Goal: Transaction & Acquisition: Purchase product/service

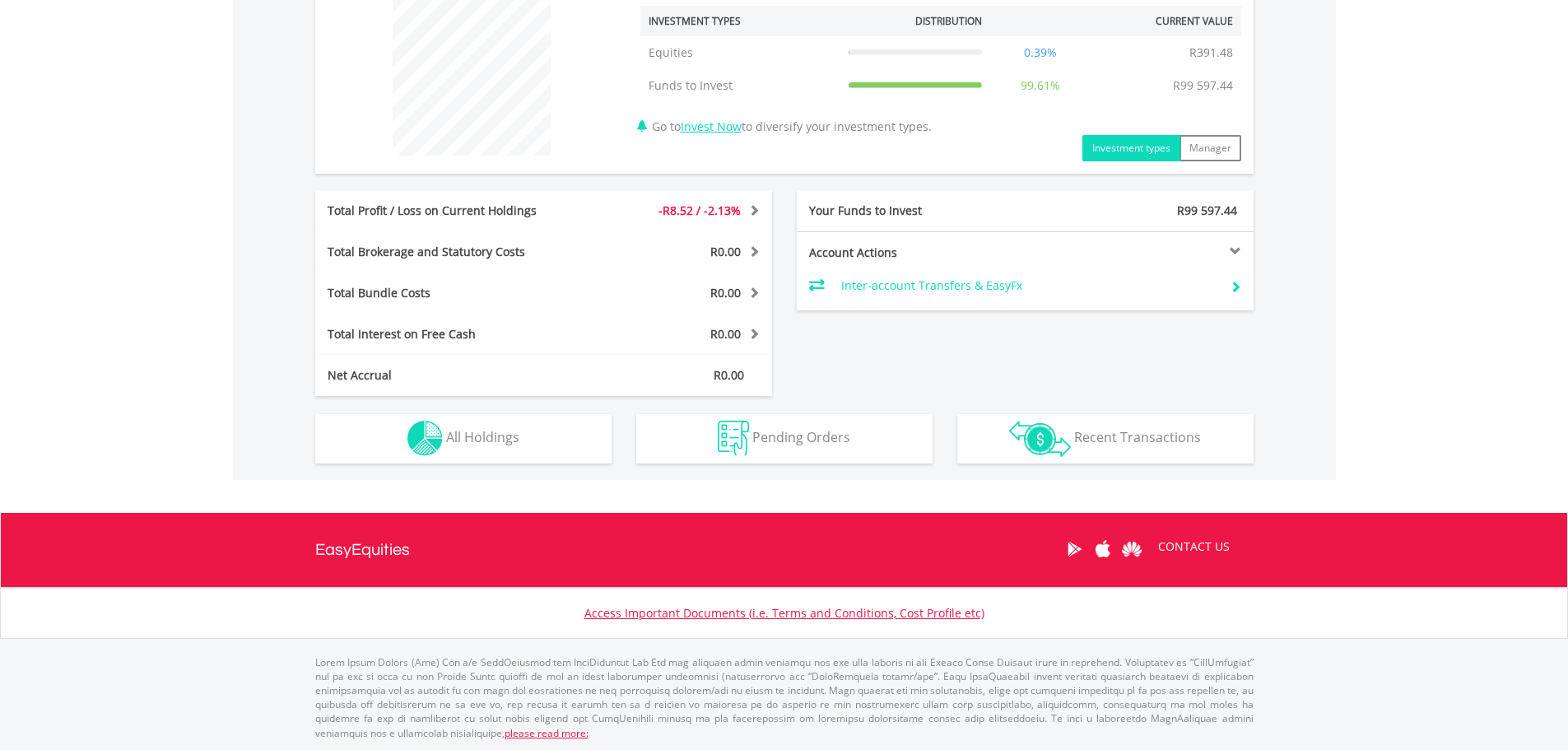
scroll to position [643, 0]
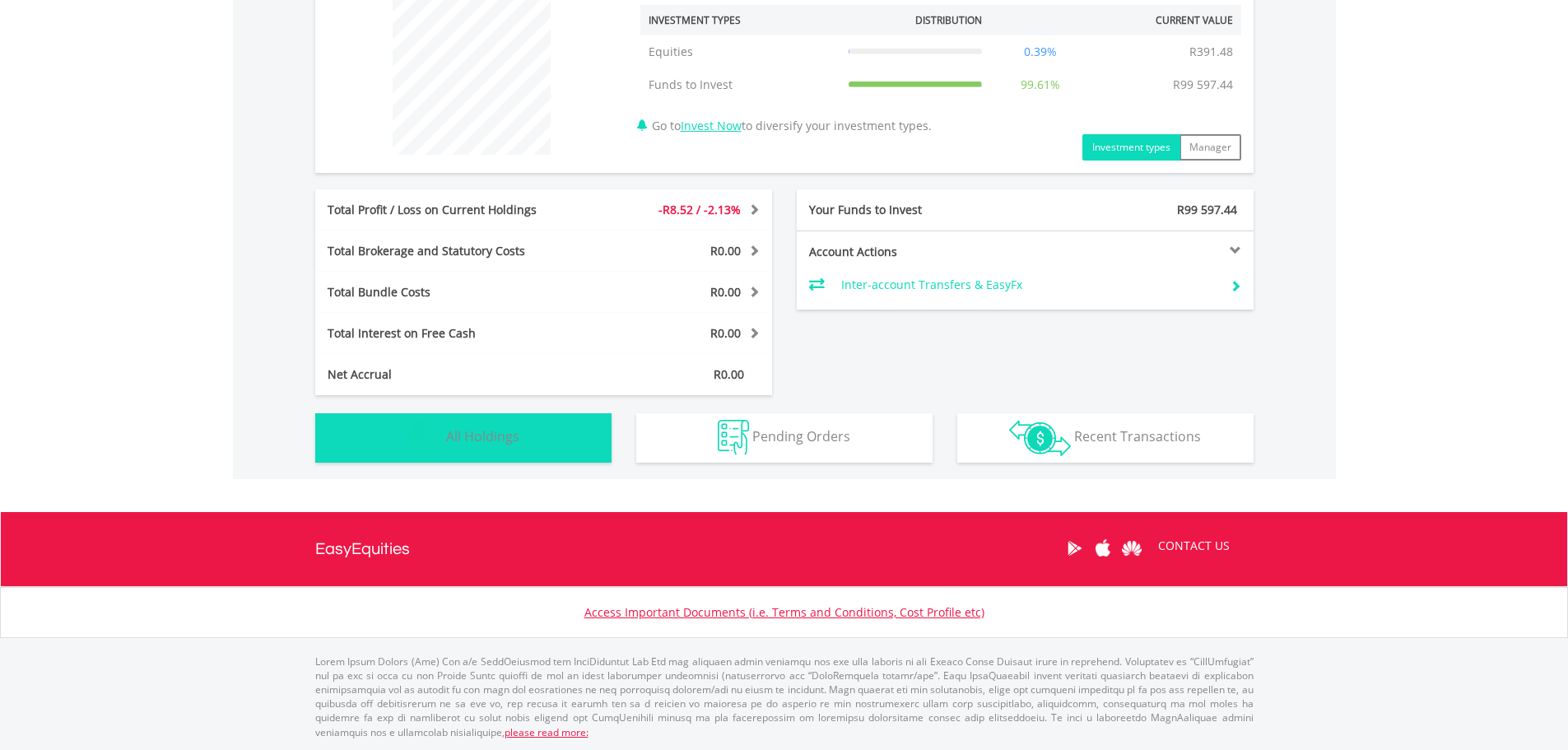
click at [489, 443] on span "All Holdings" at bounding box center [483, 436] width 74 height 18
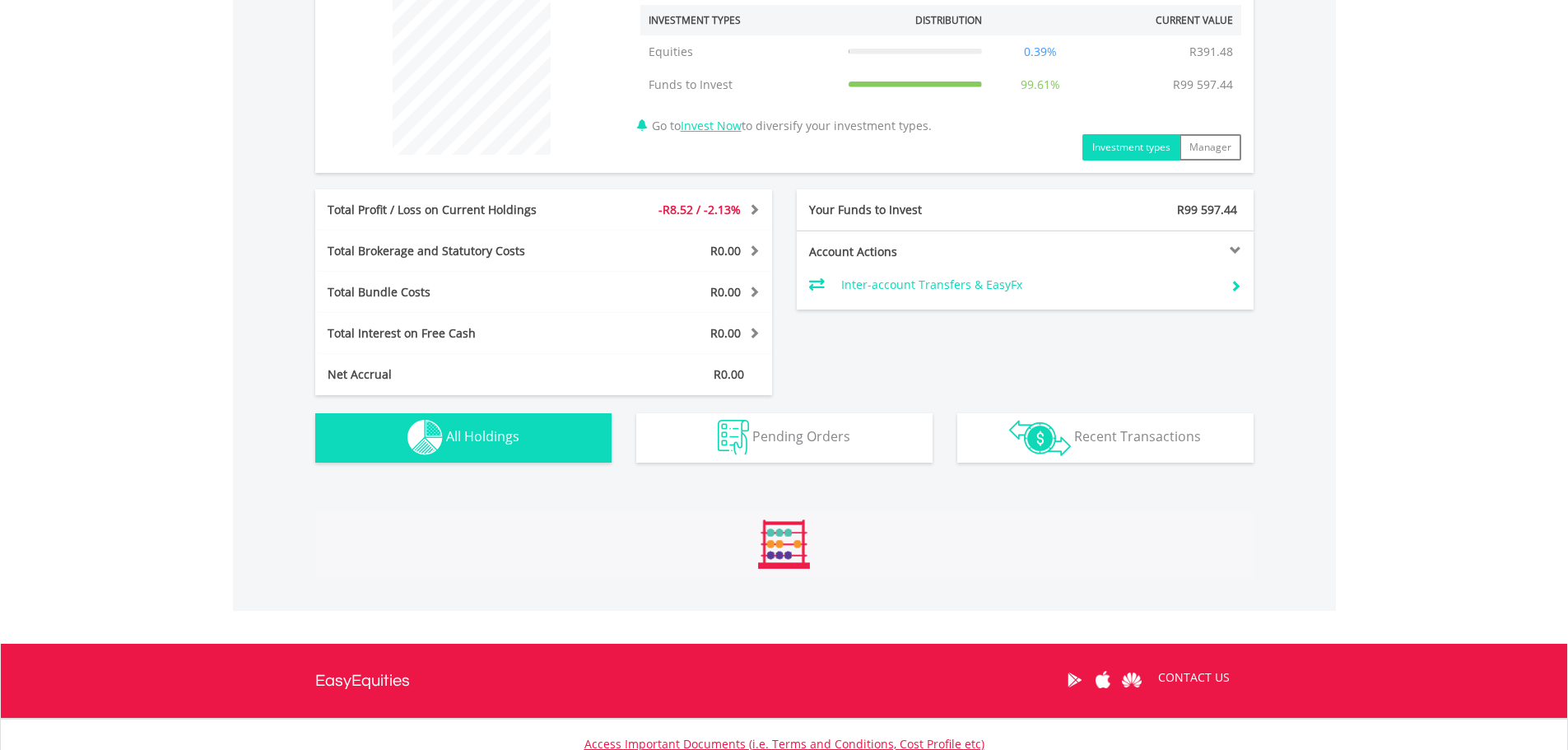
scroll to position [1133, 0]
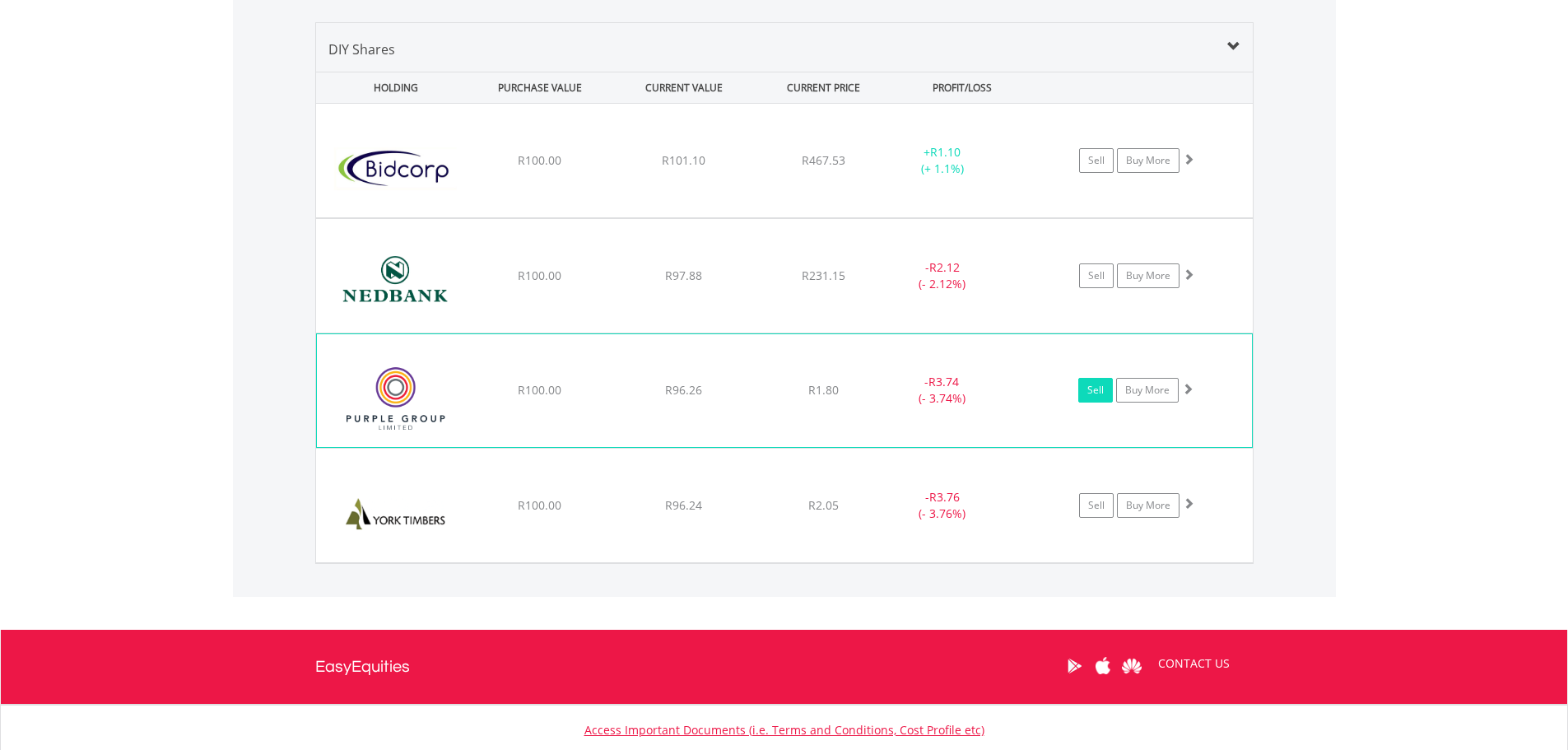
click at [1093, 392] on link "Sell" at bounding box center [1095, 391] width 35 height 25
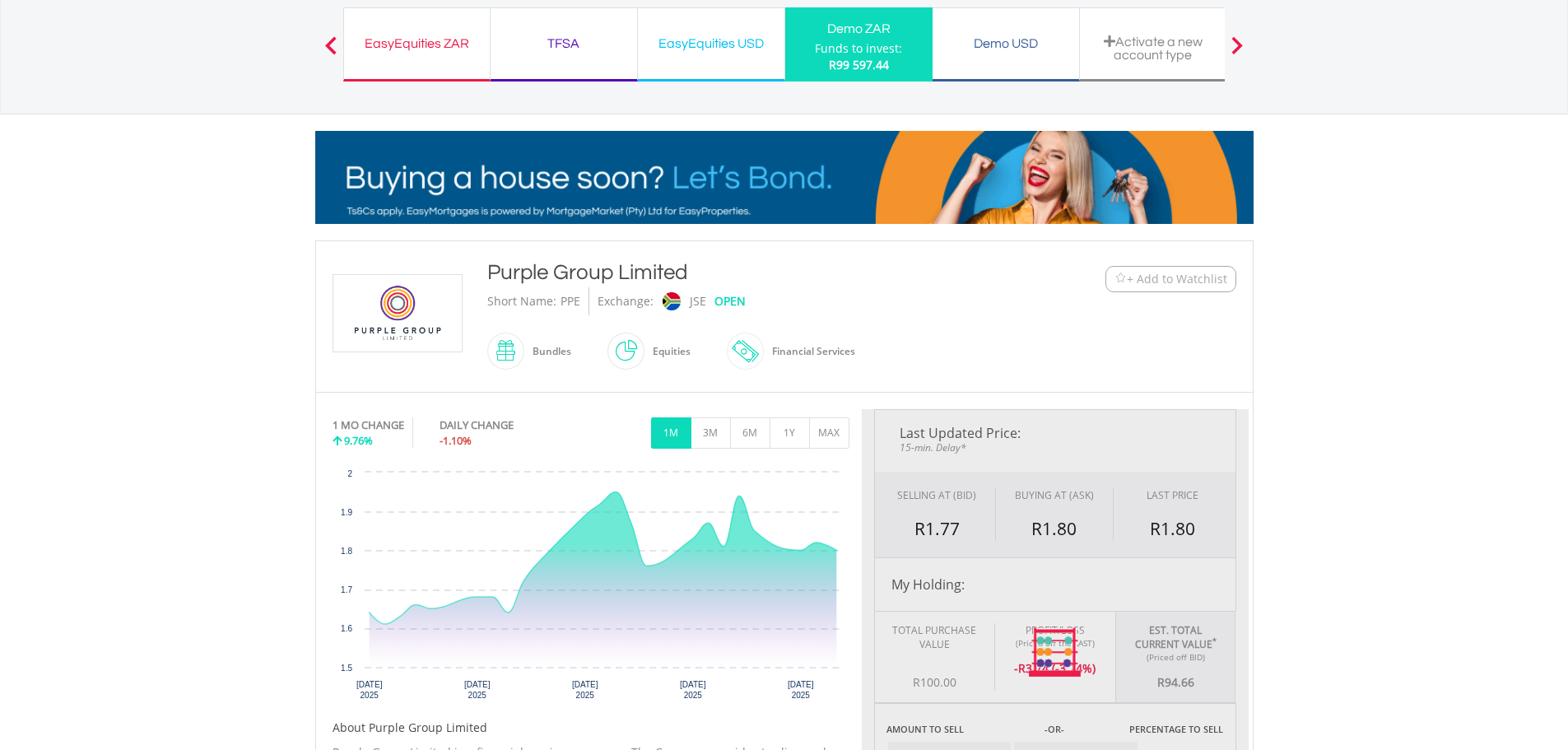
type input "*****"
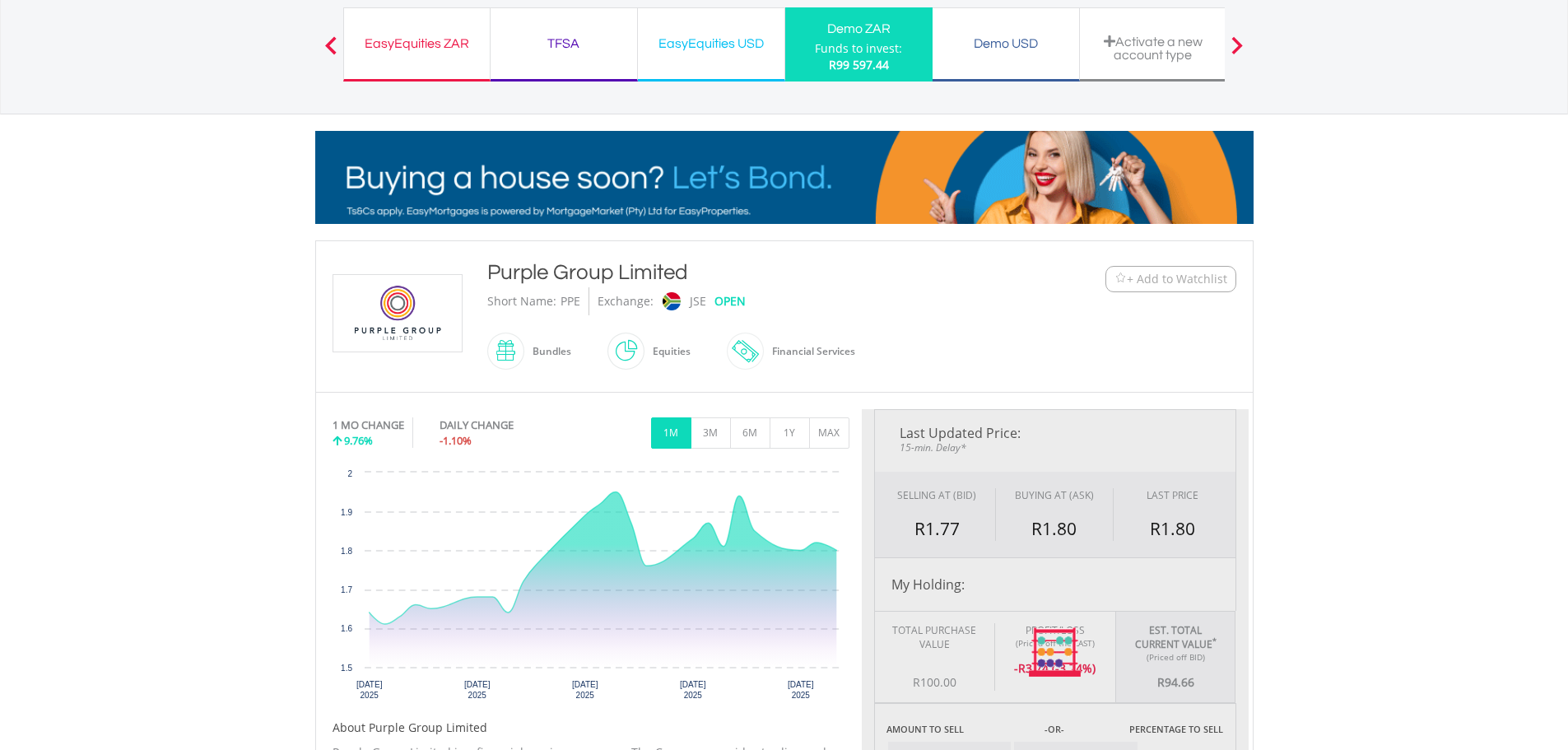
type input "******"
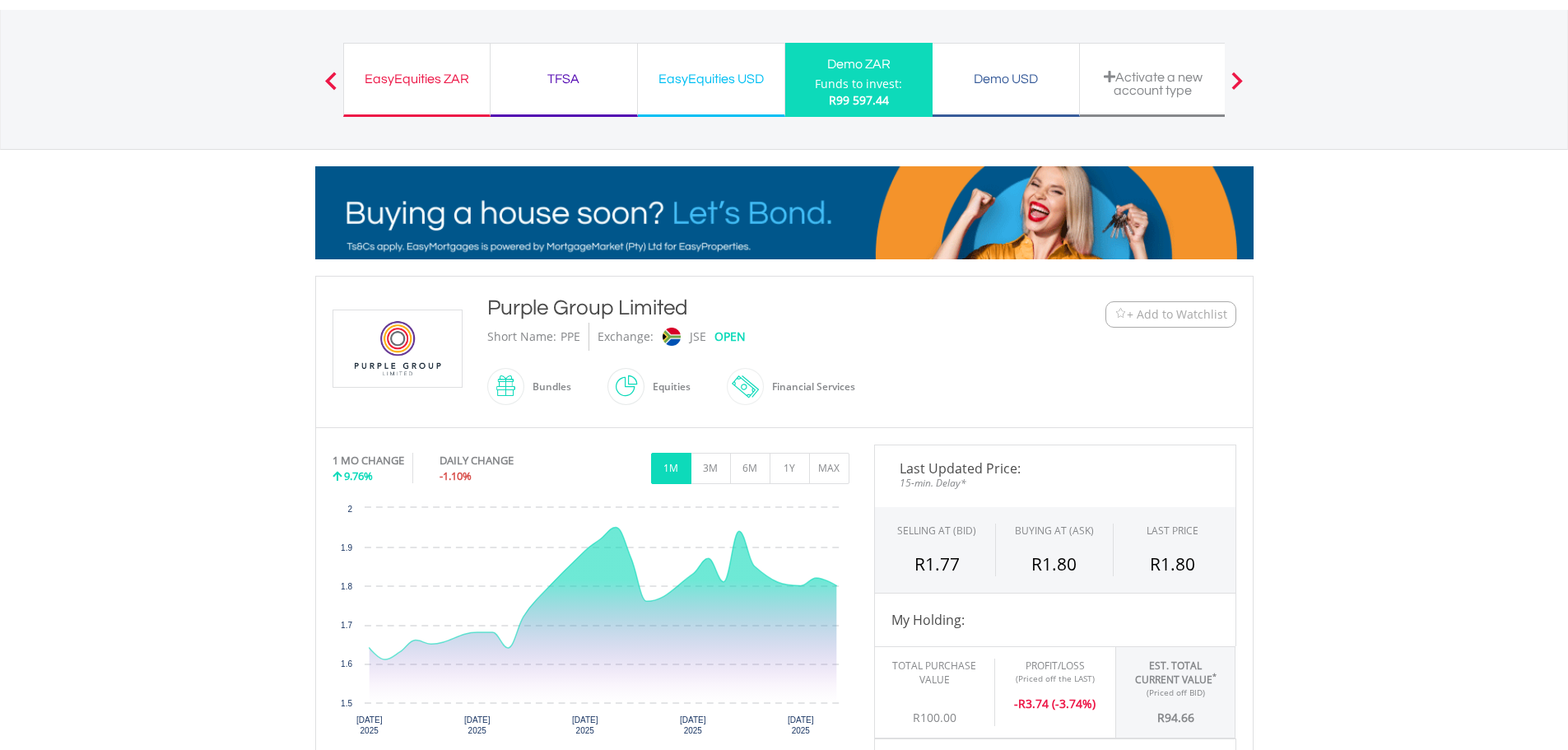
scroll to position [82, 0]
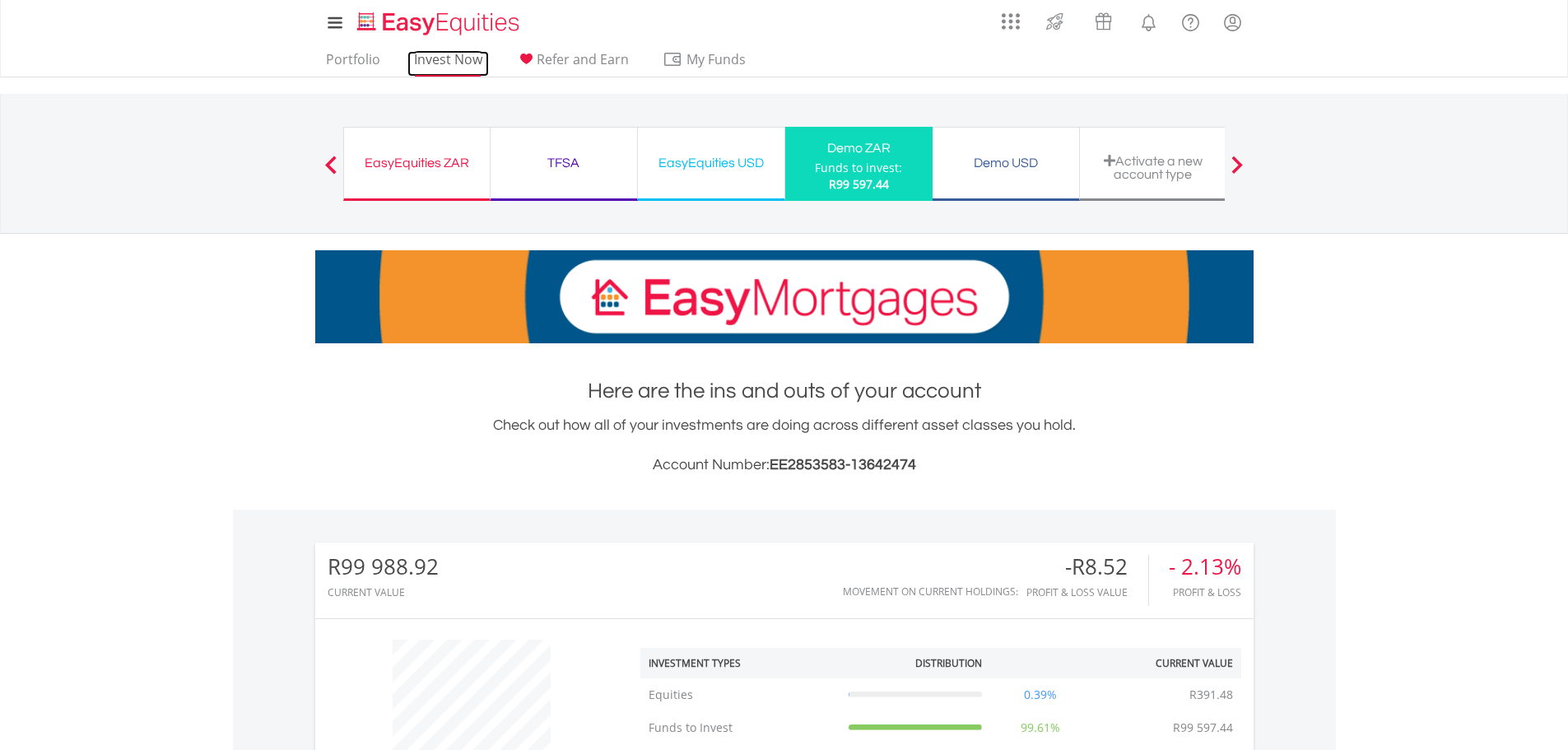
click at [439, 59] on link "Invest Now" at bounding box center [448, 63] width 81 height 26
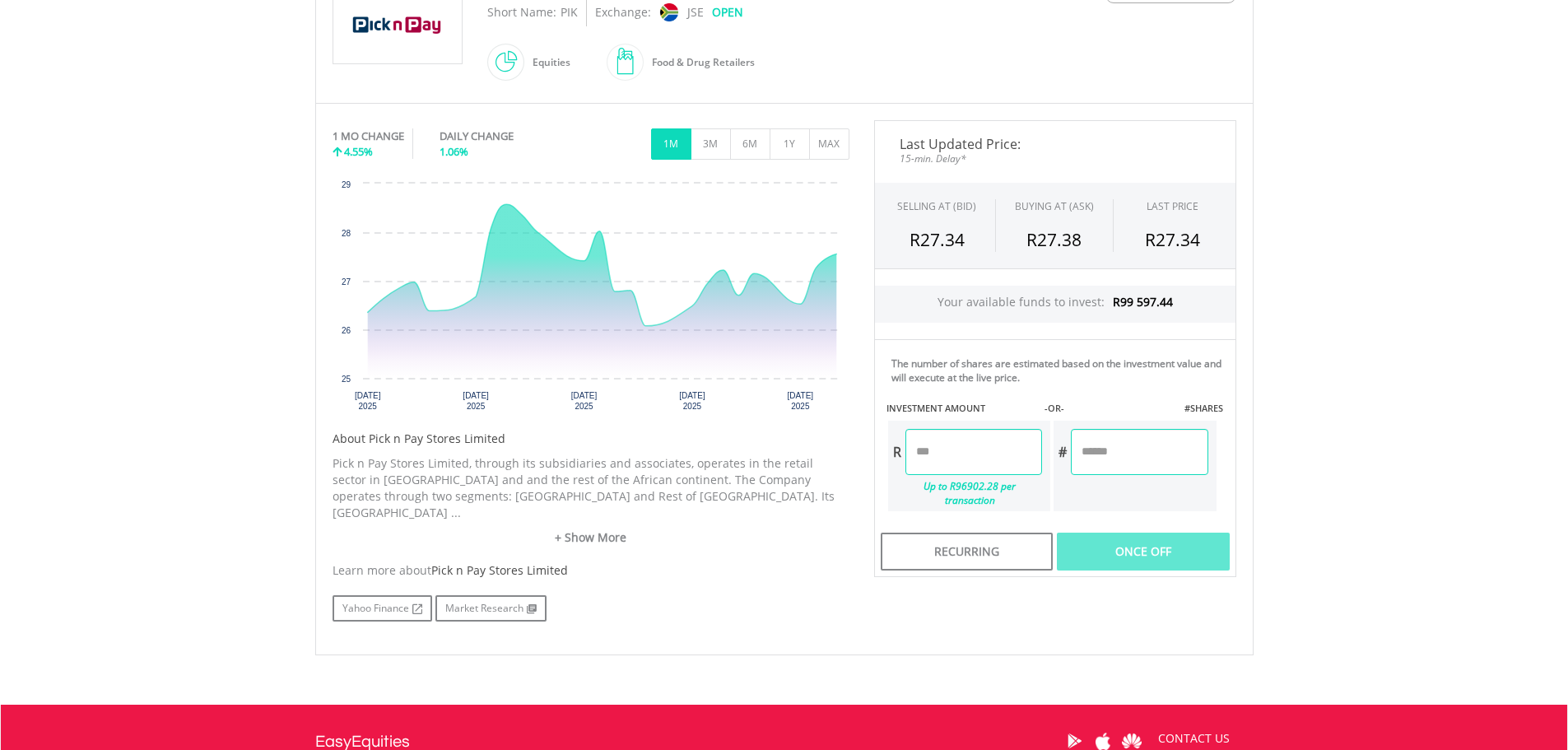
scroll to position [411, 0]
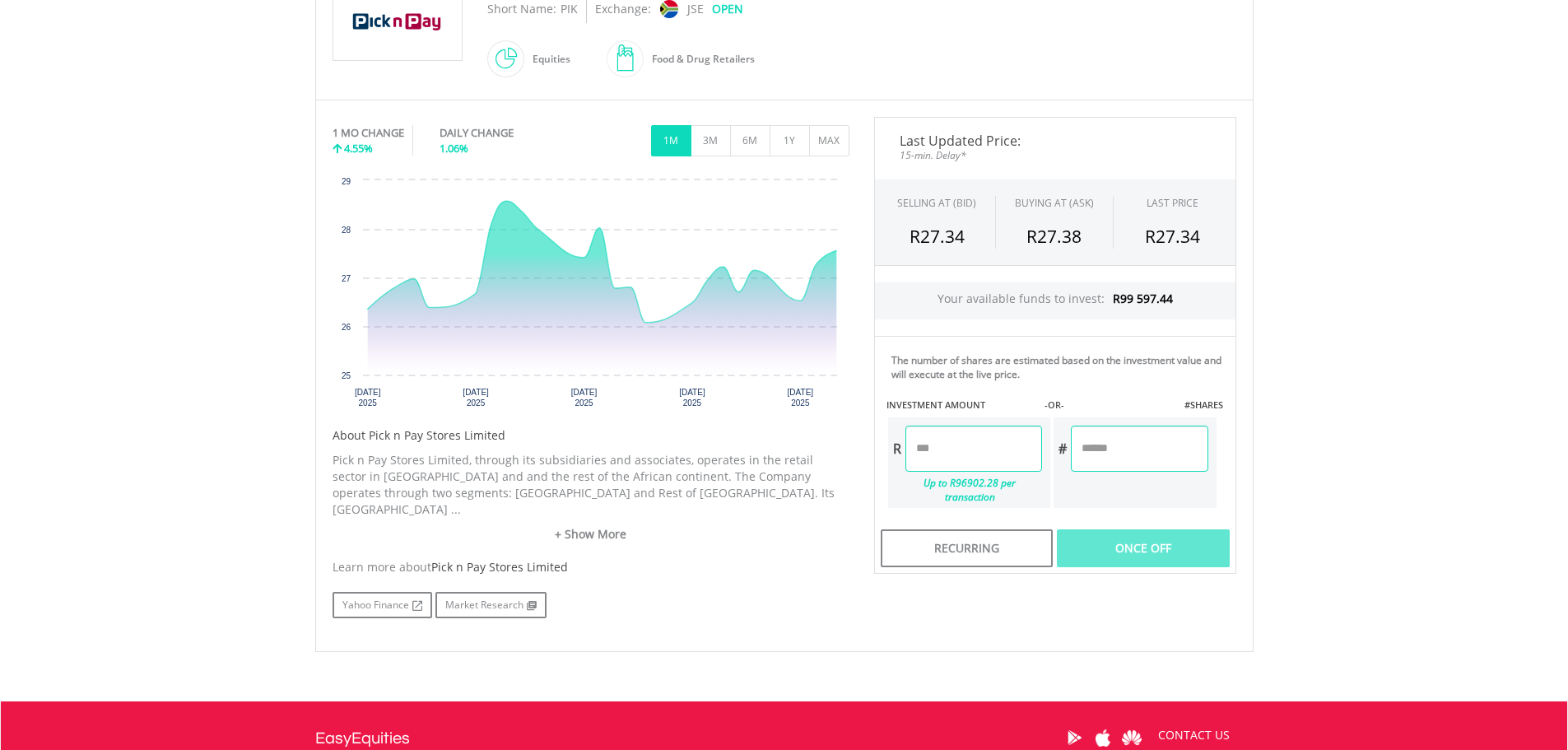
click at [939, 458] on input "number" at bounding box center [974, 448] width 137 height 46
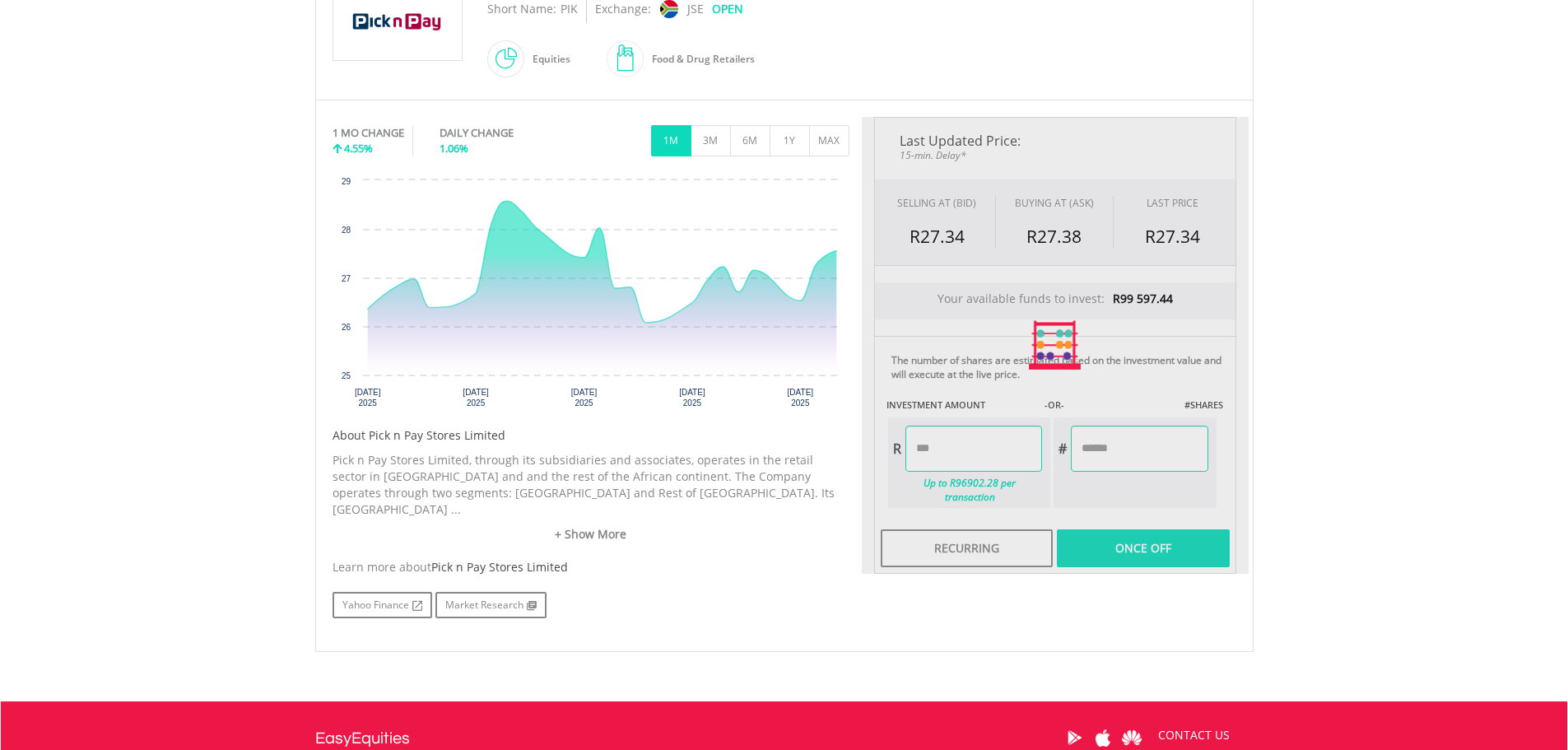
type input "*******"
type input "******"
click at [1141, 535] on div "Last Updated Price: 15-min. Delay* SELLING AT (BID) BUYING AT (ASK) LAST PRICE …" at bounding box center [1055, 345] width 387 height 457
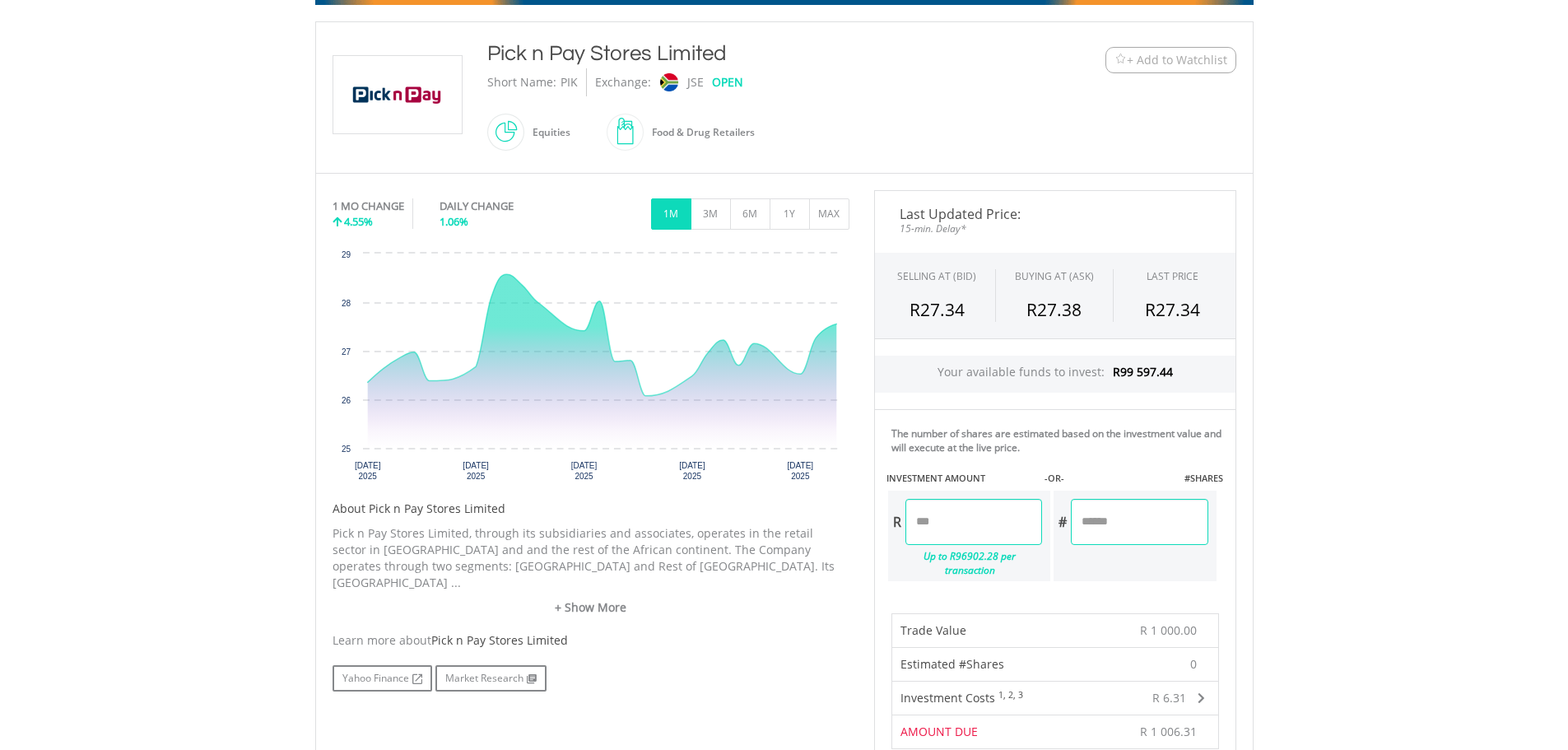
scroll to position [329, 0]
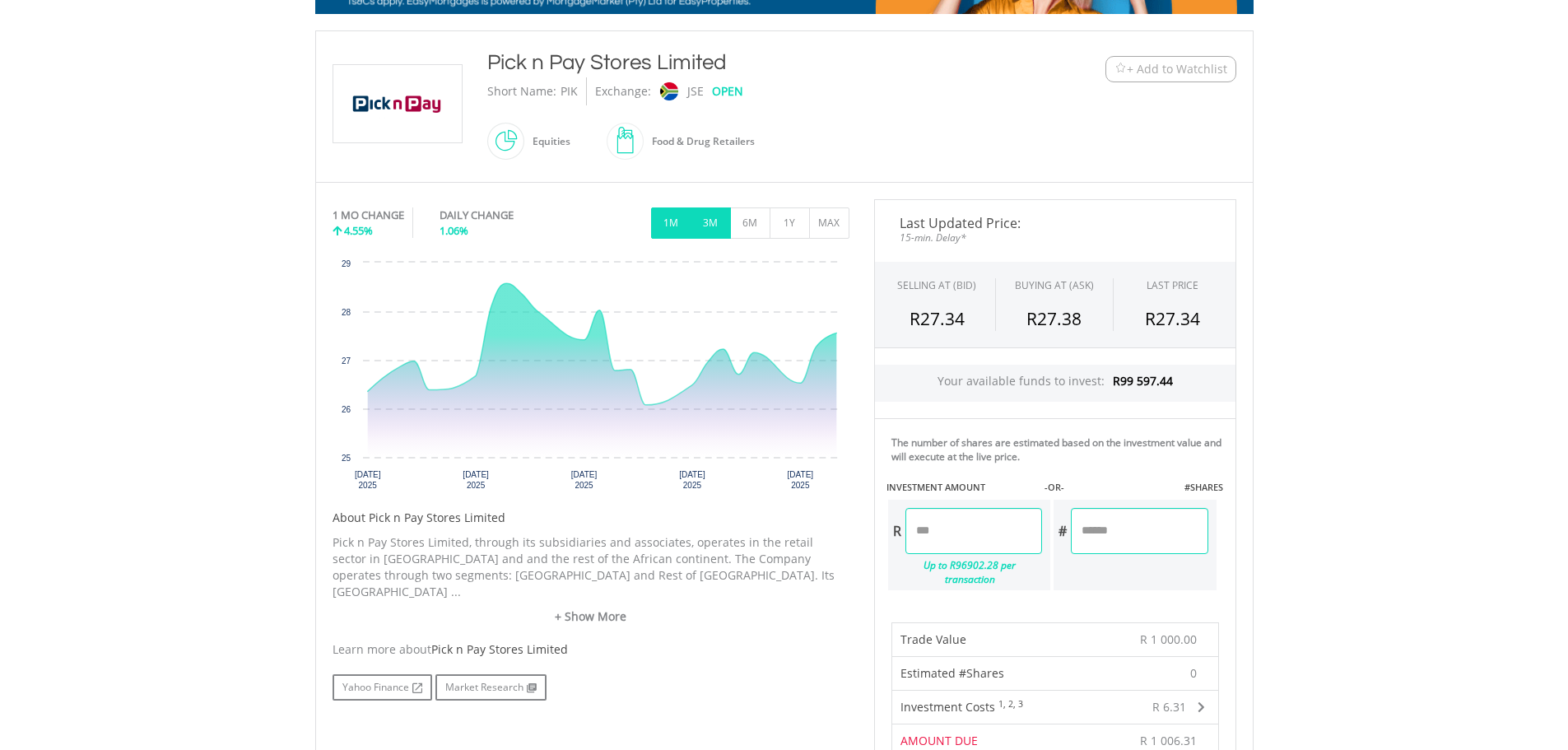
click at [708, 224] on button "3M" at bounding box center [711, 222] width 41 height 31
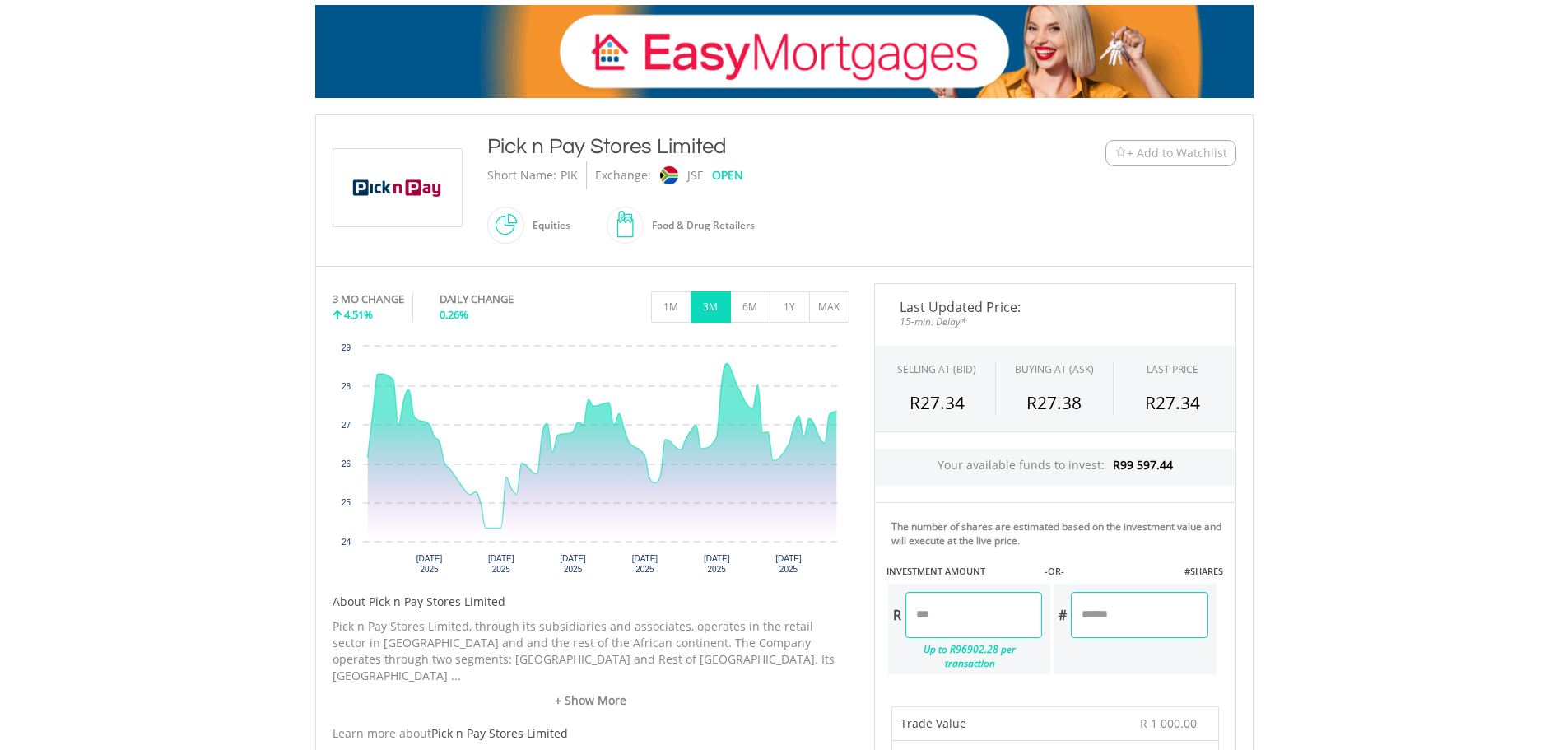
scroll to position [247, 0]
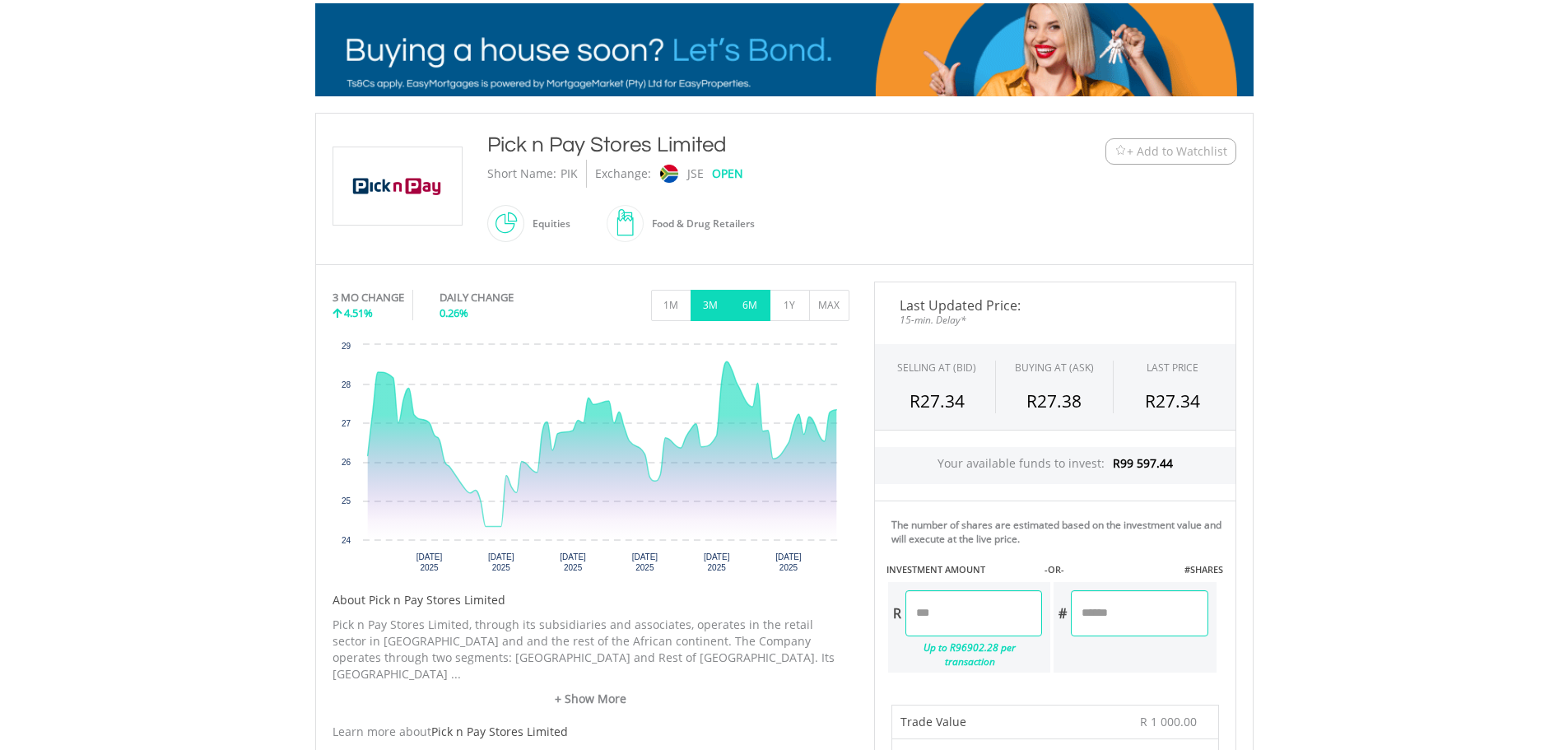
click at [750, 307] on button "6M" at bounding box center [750, 305] width 41 height 31
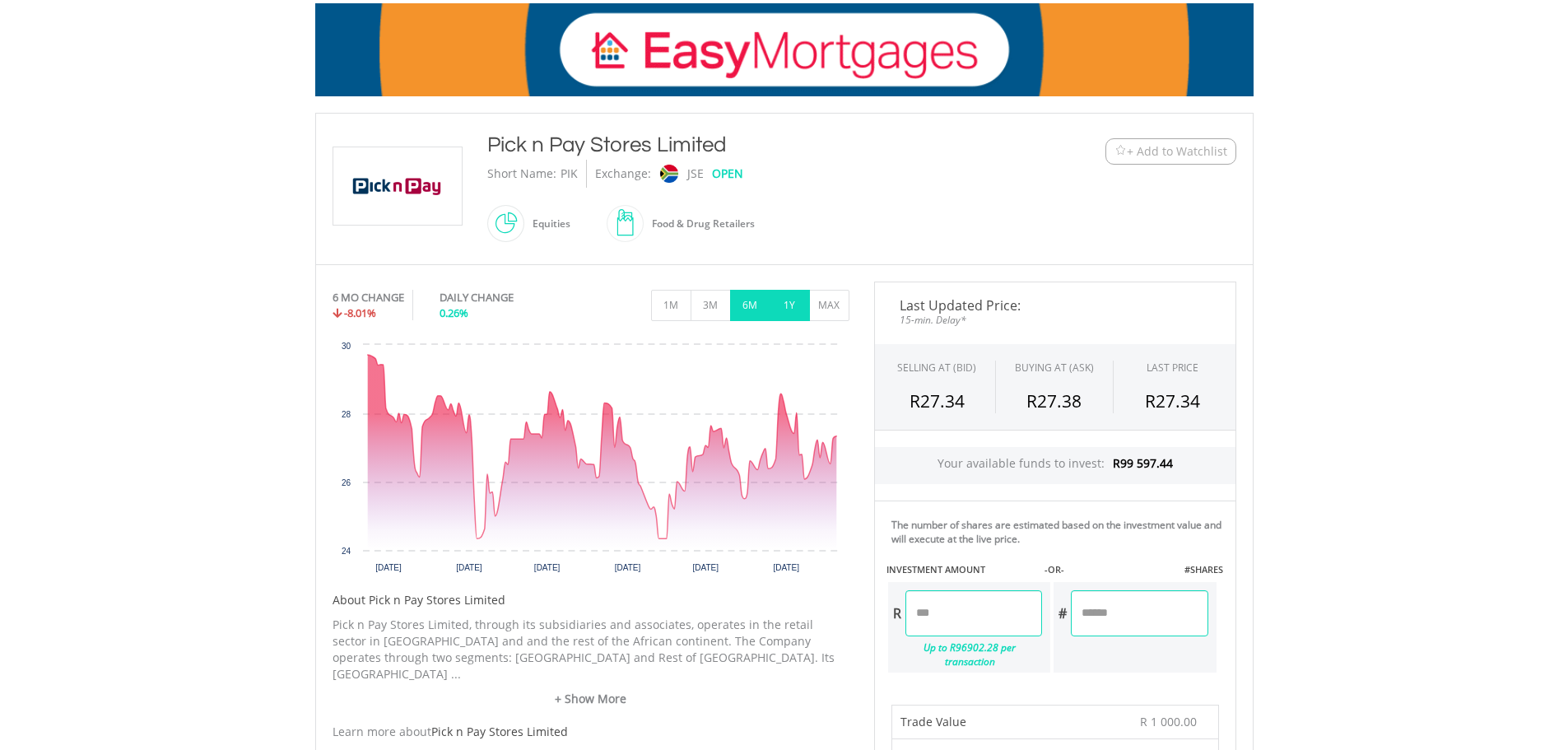
click at [782, 305] on button "1Y" at bounding box center [789, 305] width 41 height 31
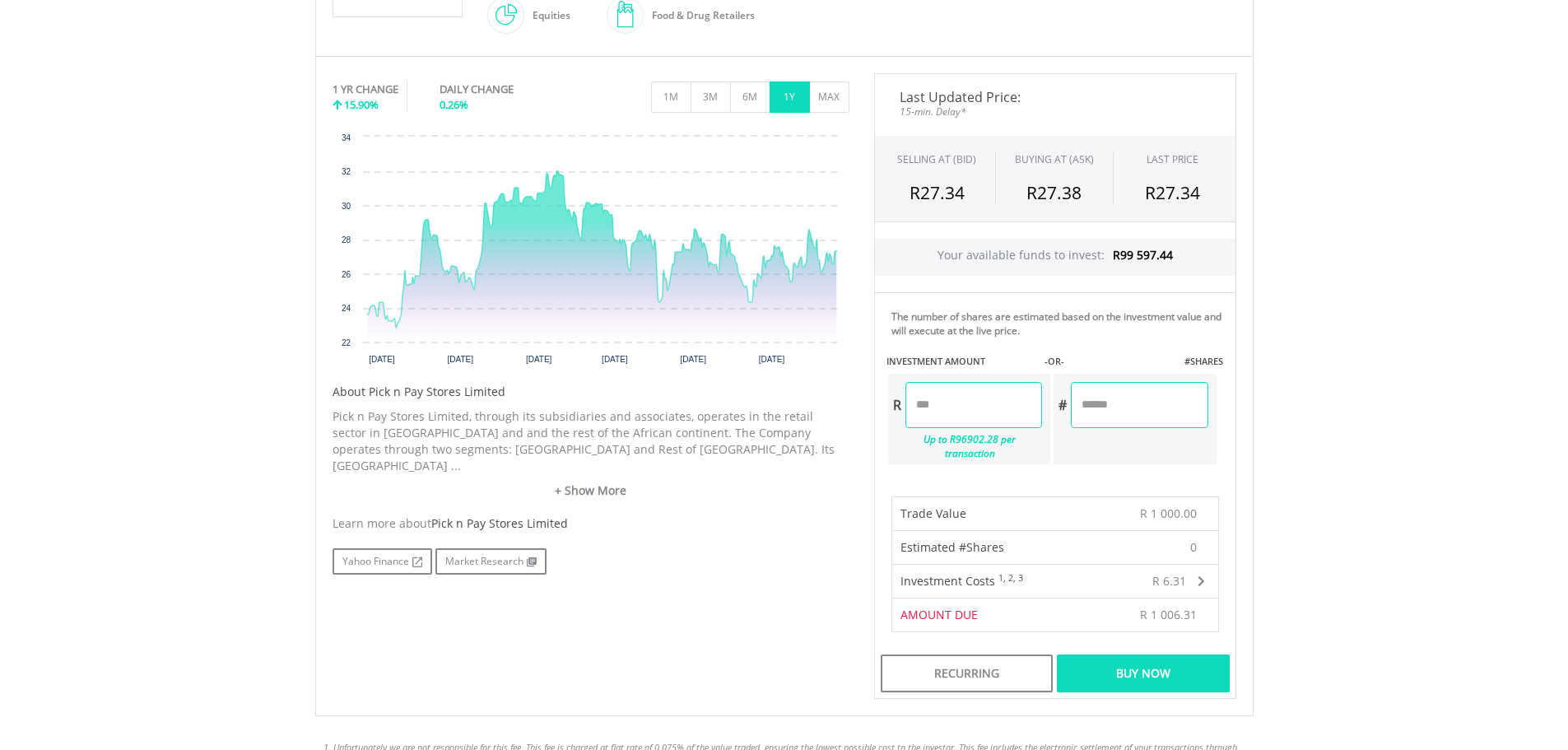
scroll to position [494, 0]
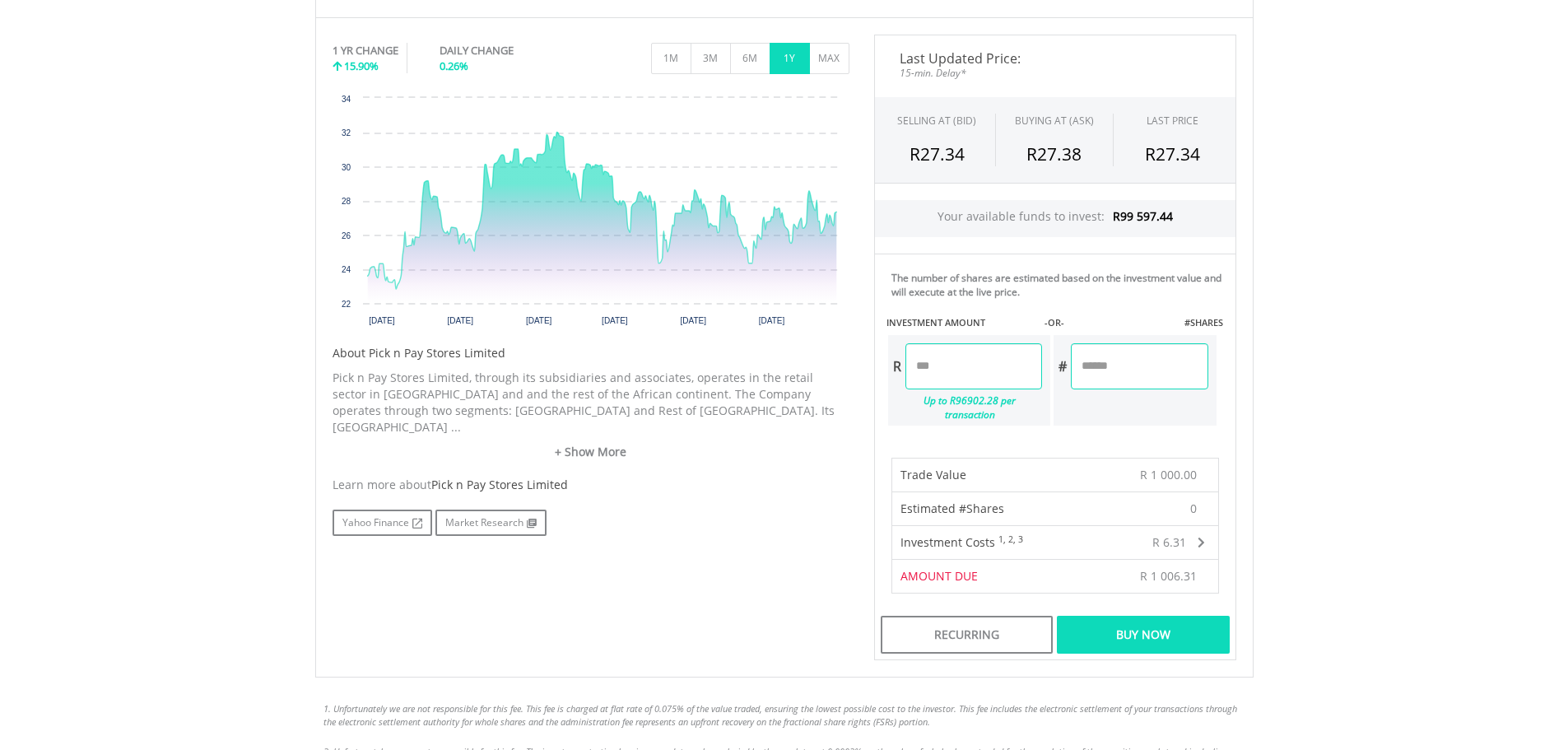
click at [1152, 624] on div "Buy Now" at bounding box center [1143, 635] width 172 height 38
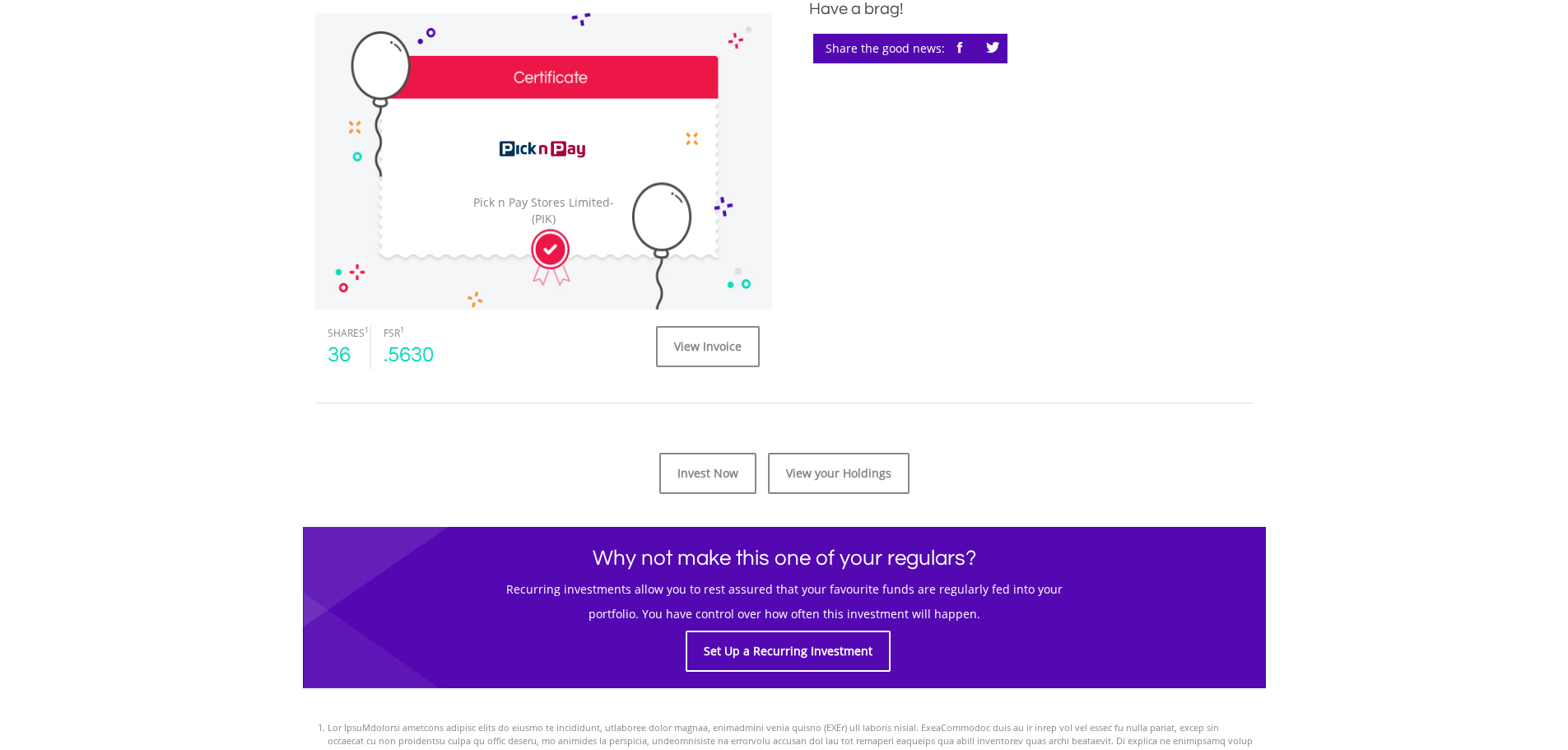
scroll to position [494, 0]
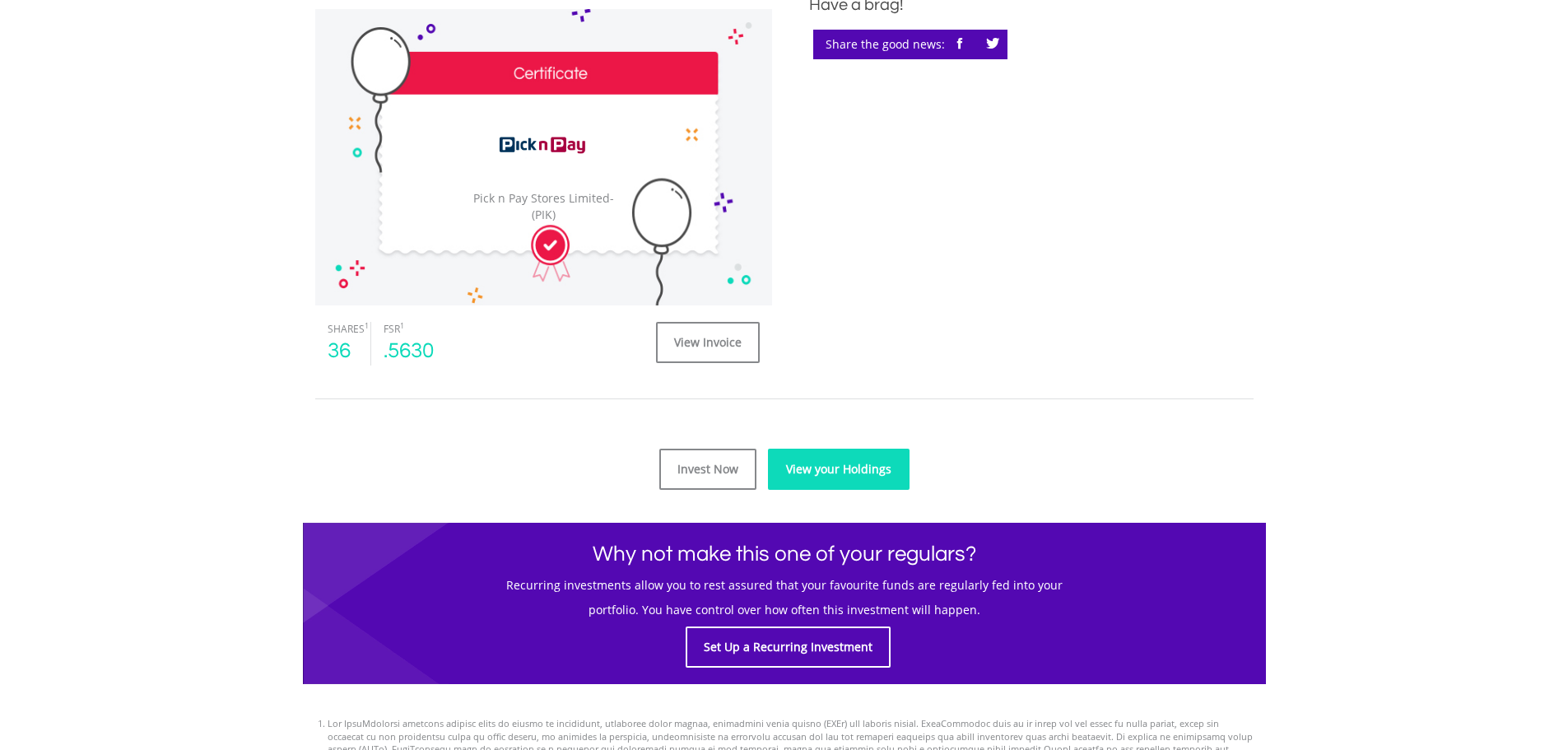
click at [837, 472] on link "View your Holdings" at bounding box center [838, 470] width 142 height 42
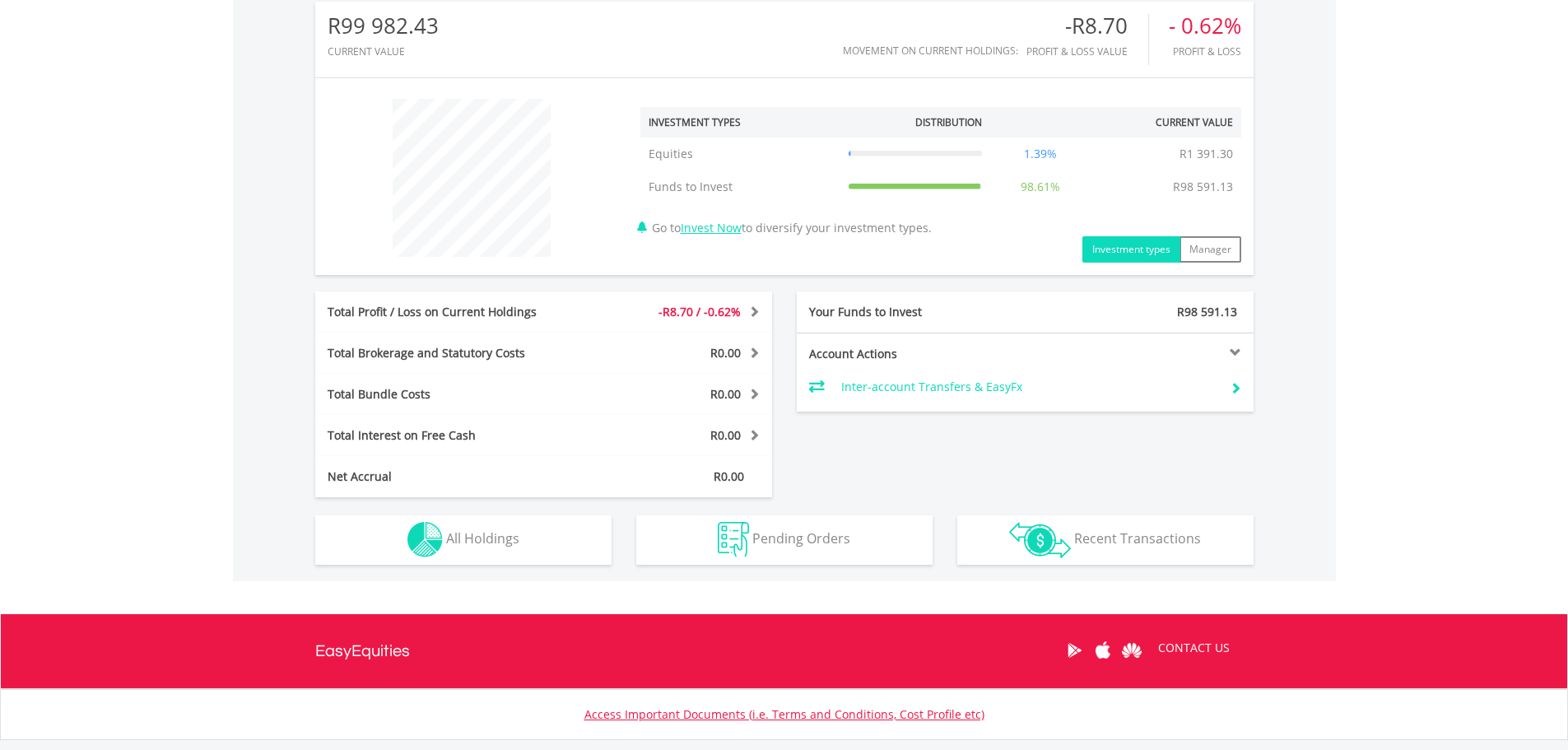
scroll to position [577, 0]
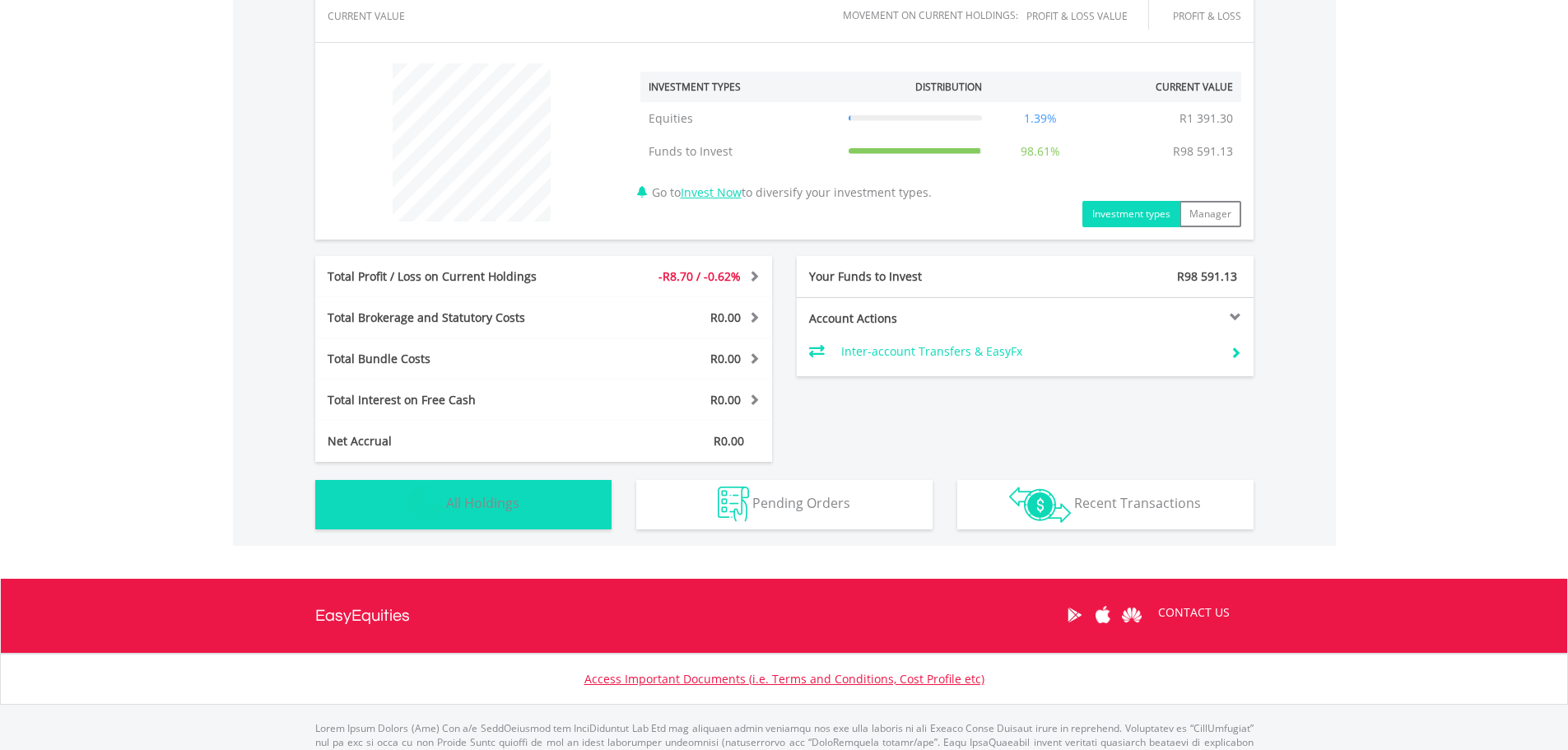
click at [473, 507] on span "All Holdings" at bounding box center [483, 502] width 74 height 18
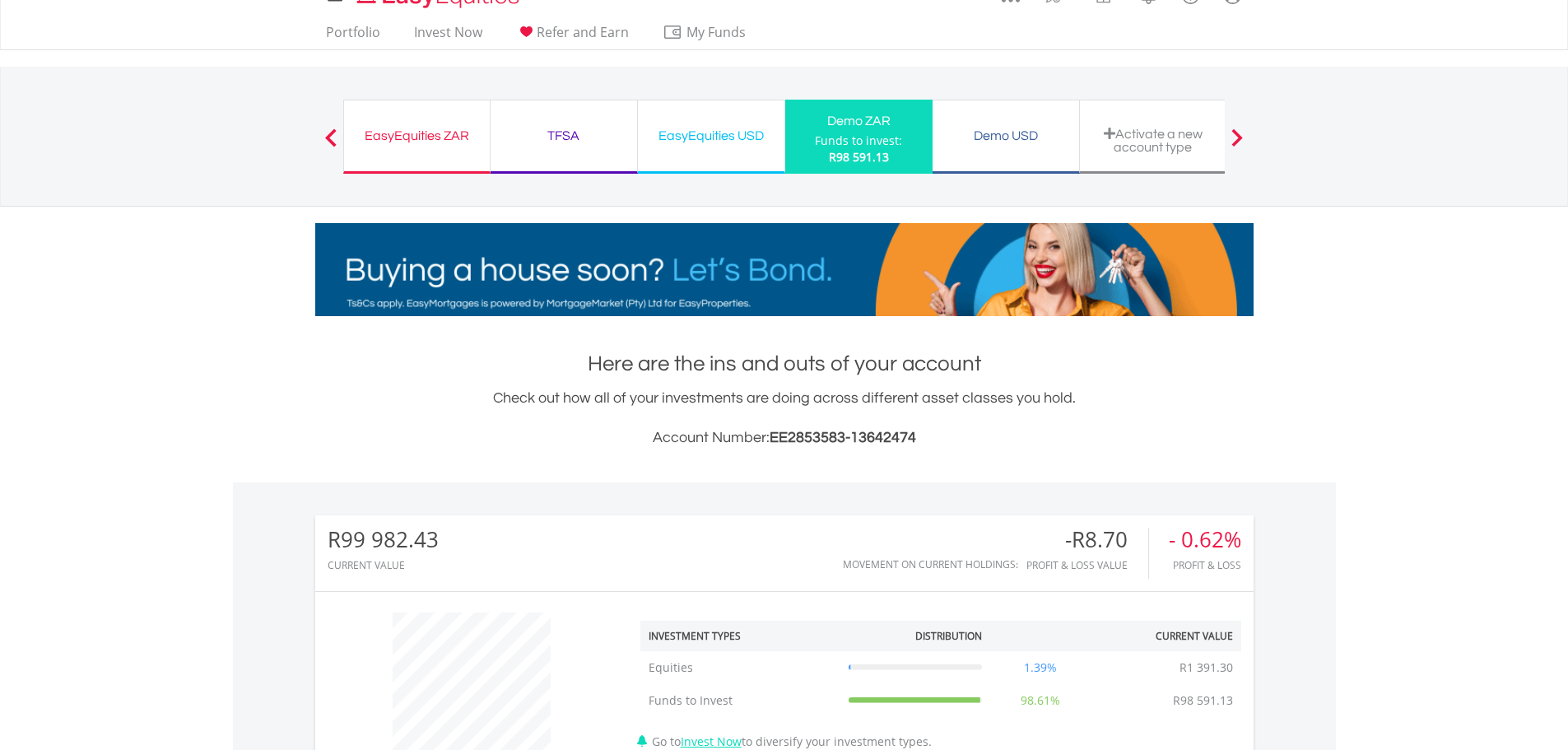
scroll to position [0, 0]
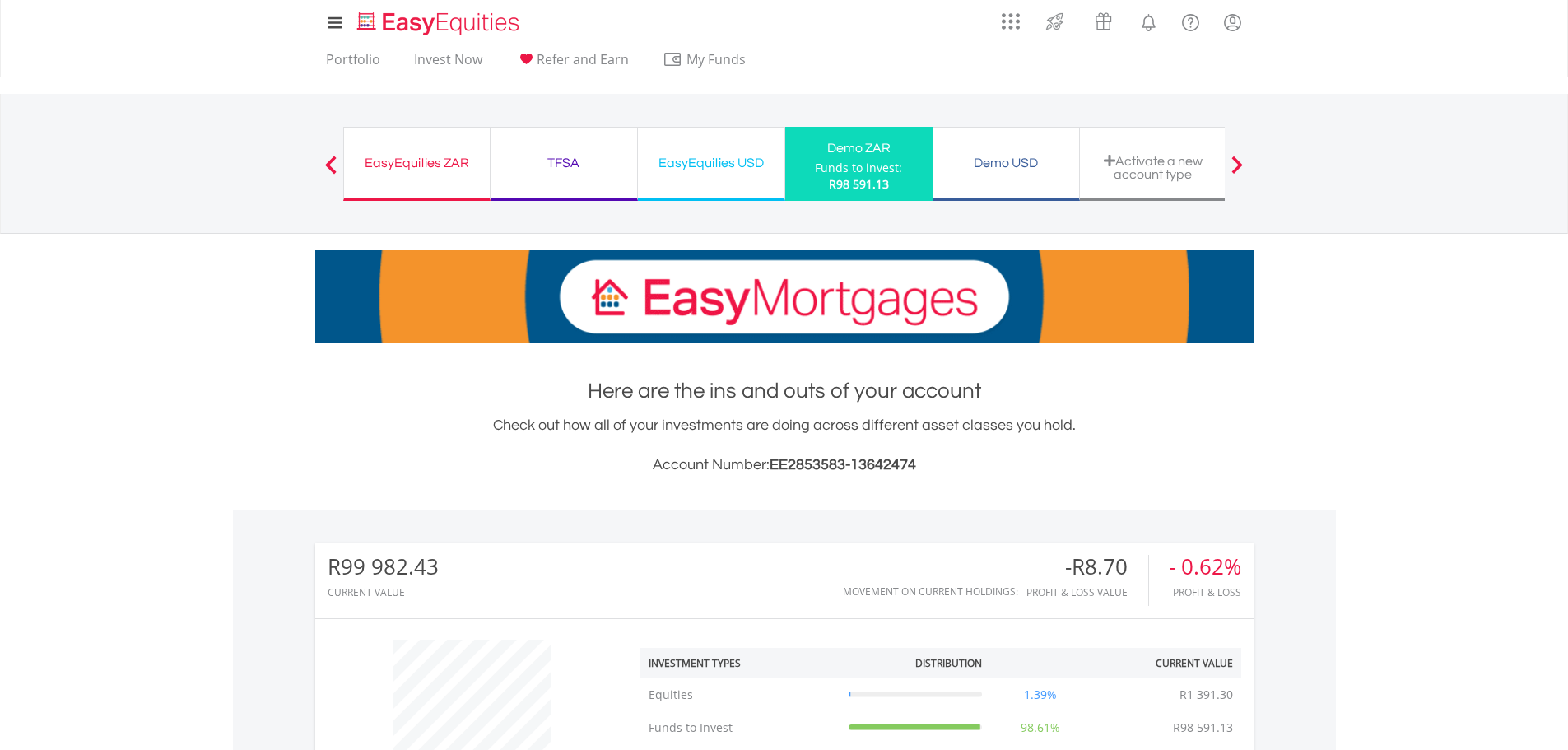
click at [1008, 161] on div "Demo USD" at bounding box center [1006, 163] width 127 height 23
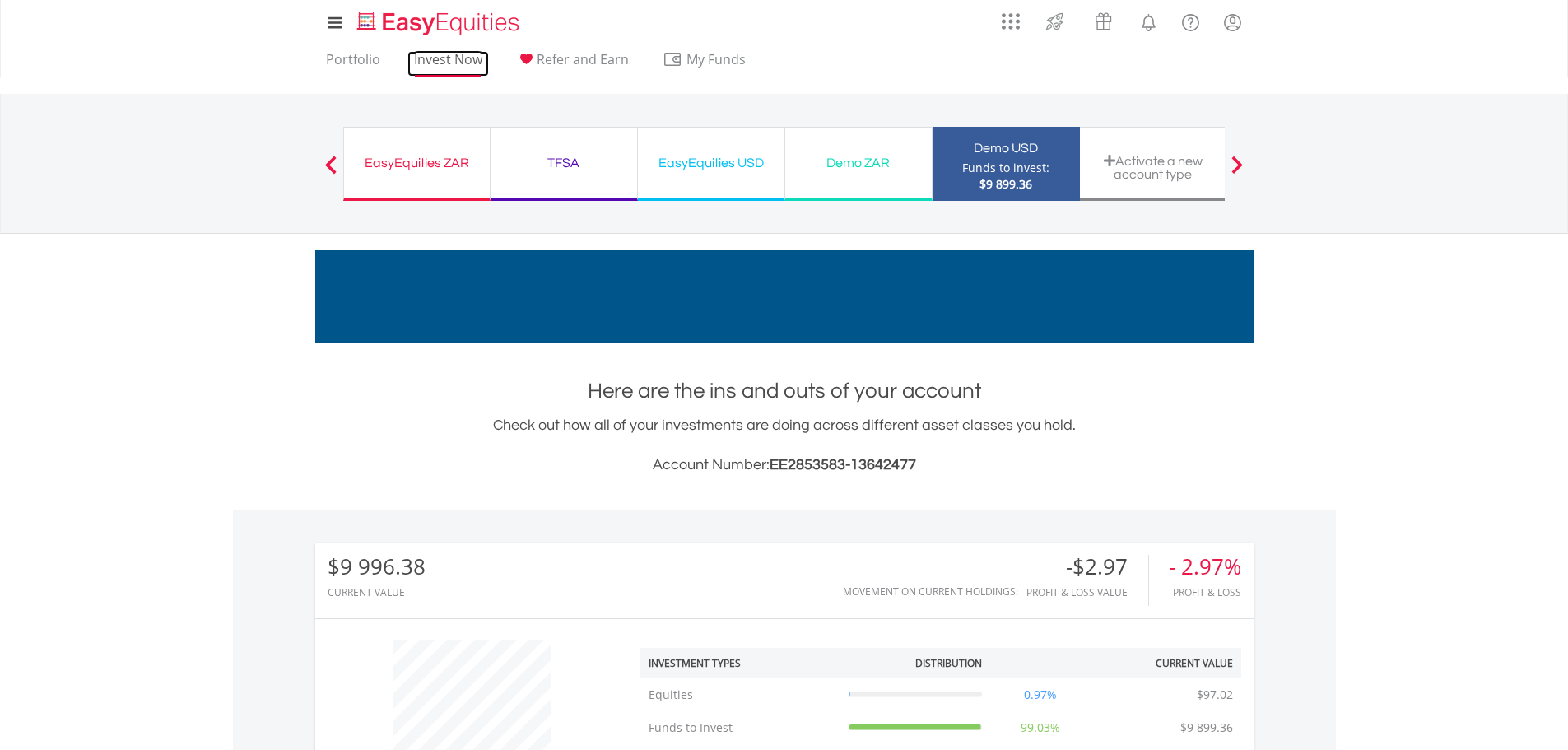
click at [453, 61] on link "Invest Now" at bounding box center [448, 63] width 81 height 26
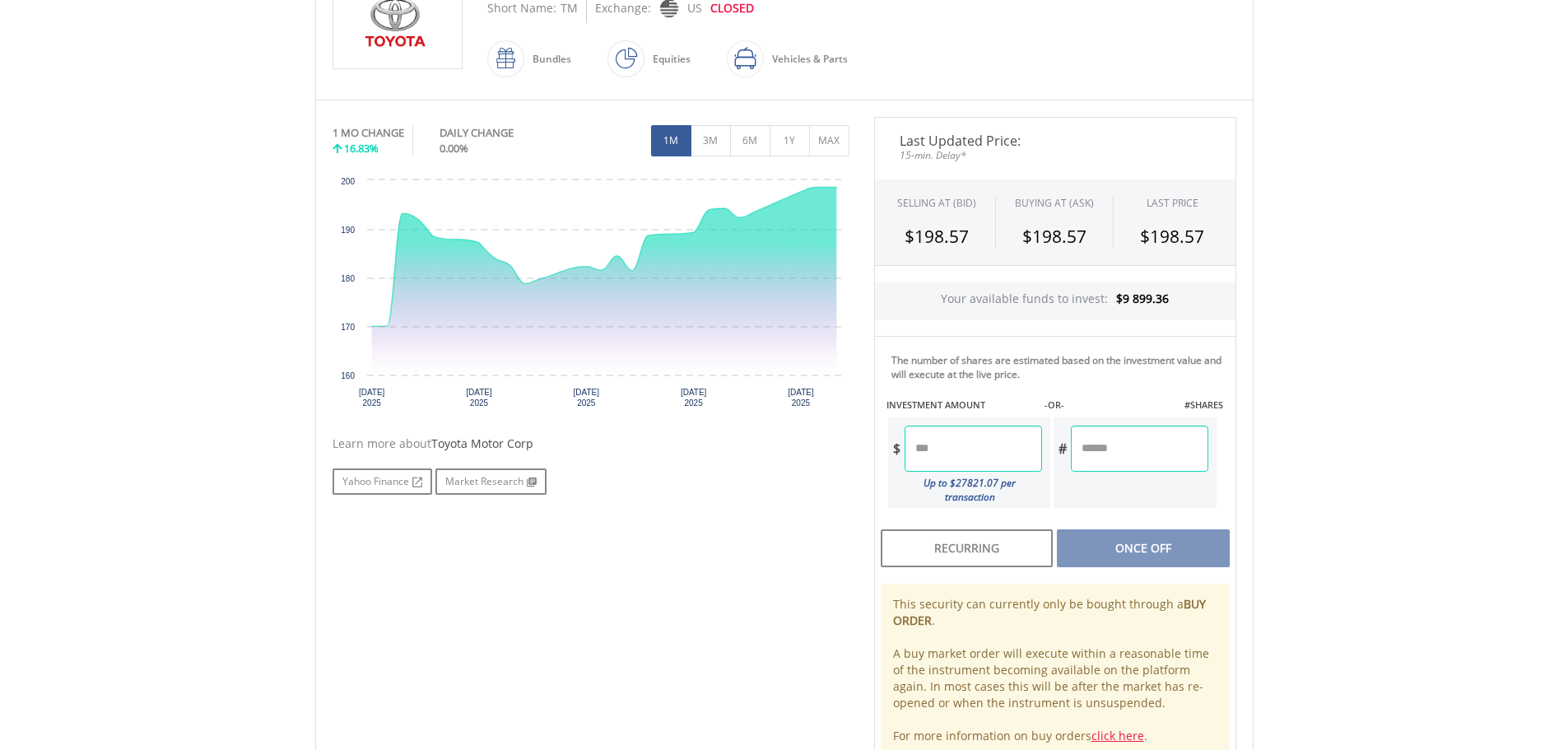
scroll to position [411, 0]
click at [949, 453] on input "number" at bounding box center [973, 449] width 137 height 46
type input "******"
type input "*****"
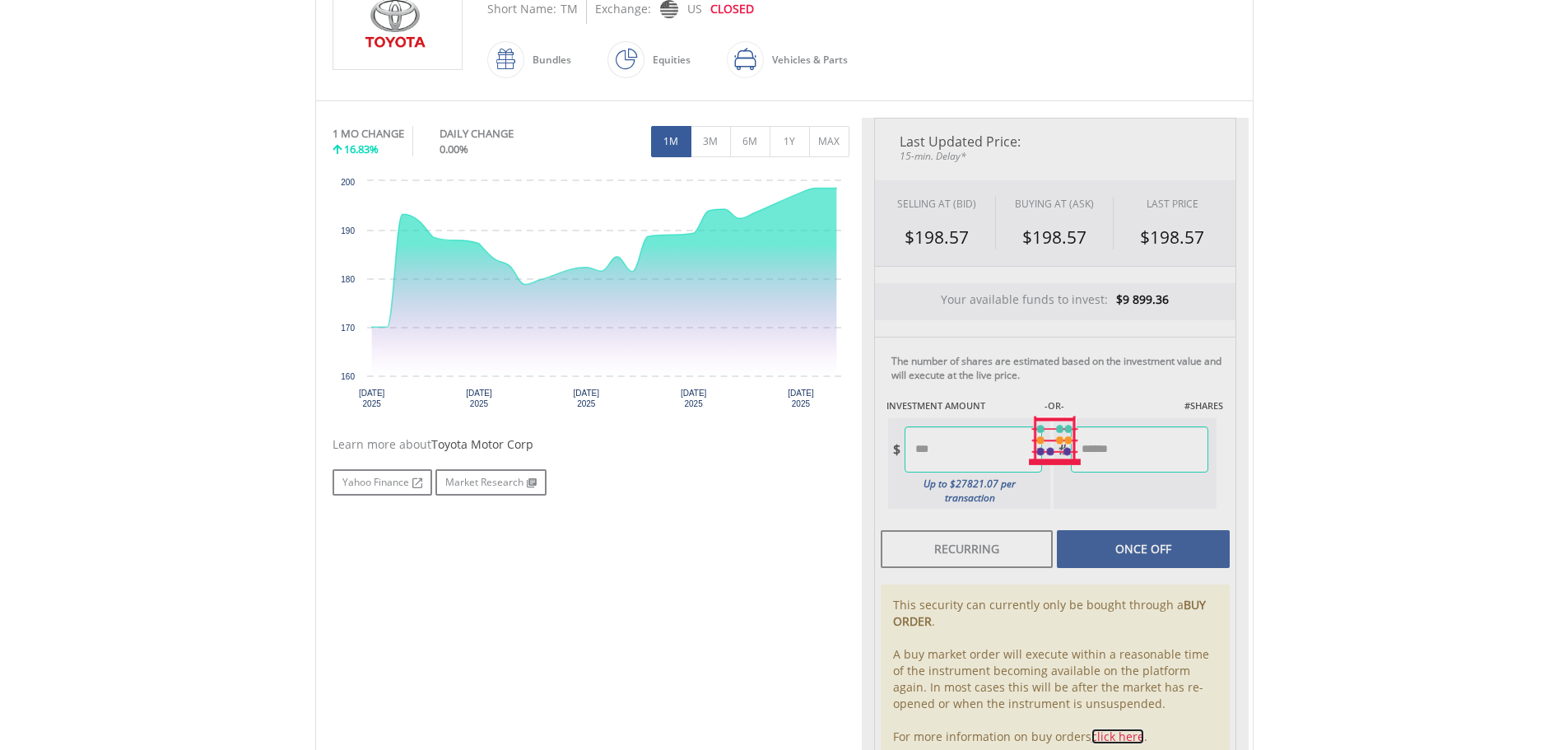
click at [1109, 724] on div "Last Updated Price: 15-min. Delay* SELLING AT (BID) BUYING AT (ASK) LAST PRICE …" at bounding box center [1055, 442] width 387 height 647
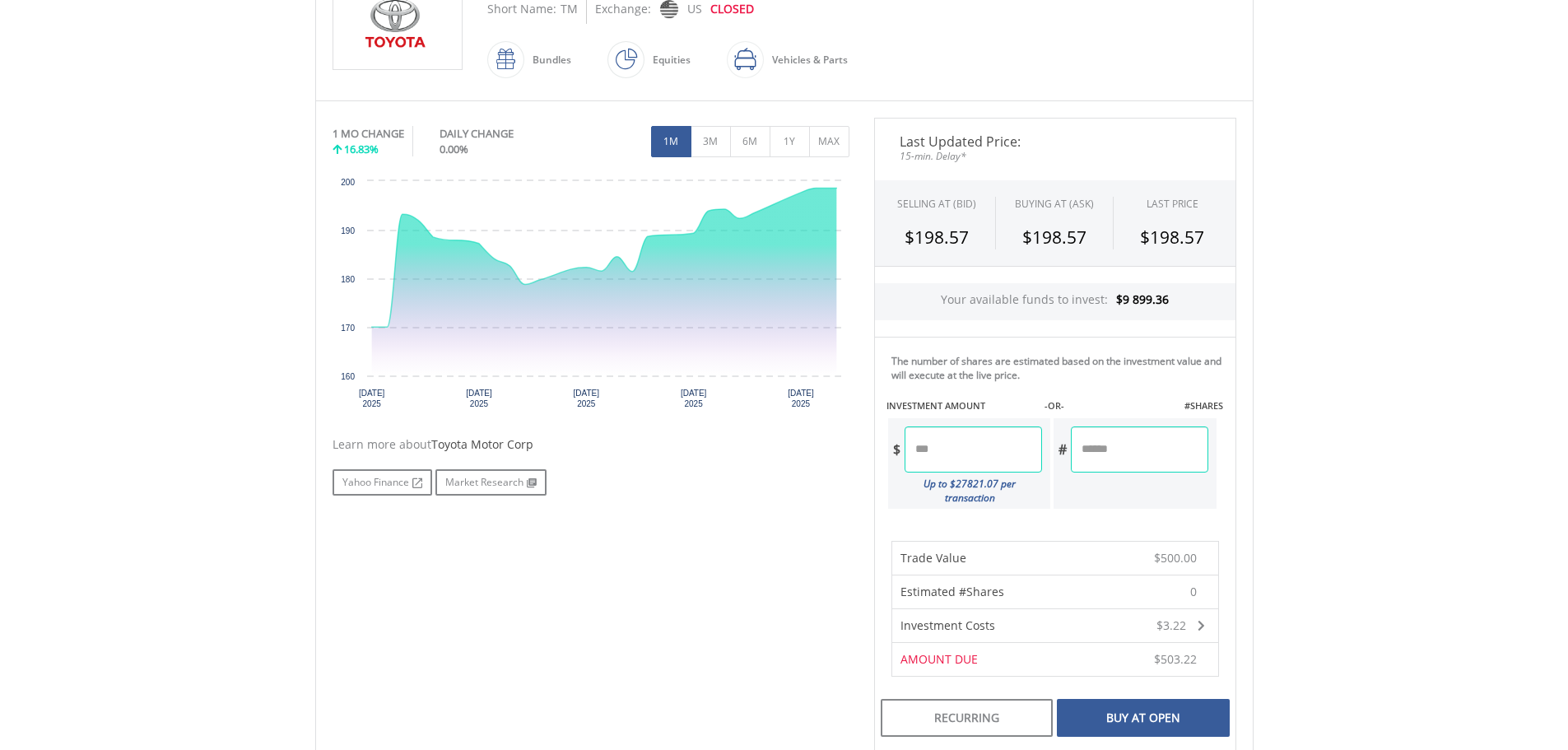
click at [1147, 706] on div "Buy At Open" at bounding box center [1143, 718] width 172 height 38
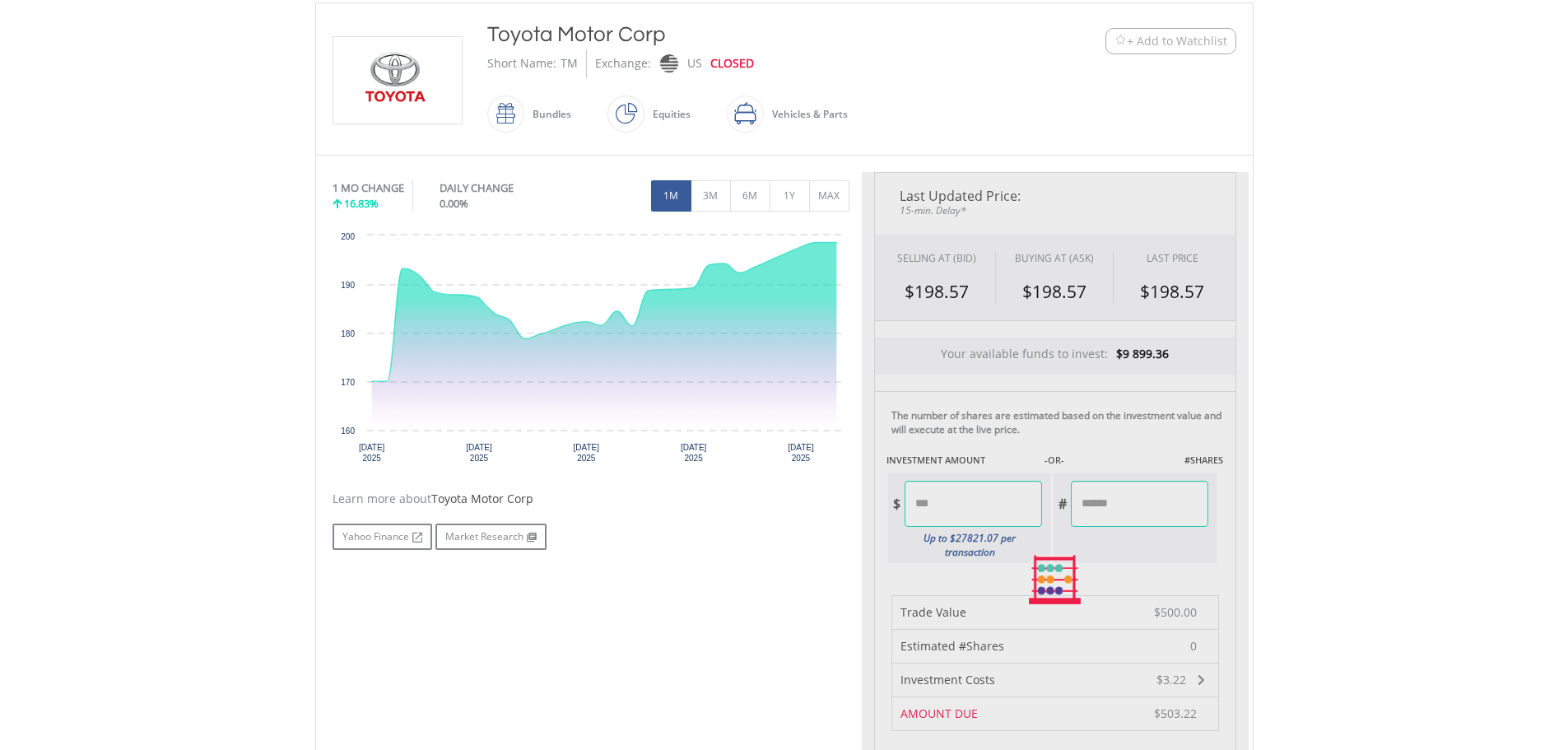
scroll to position [329, 0]
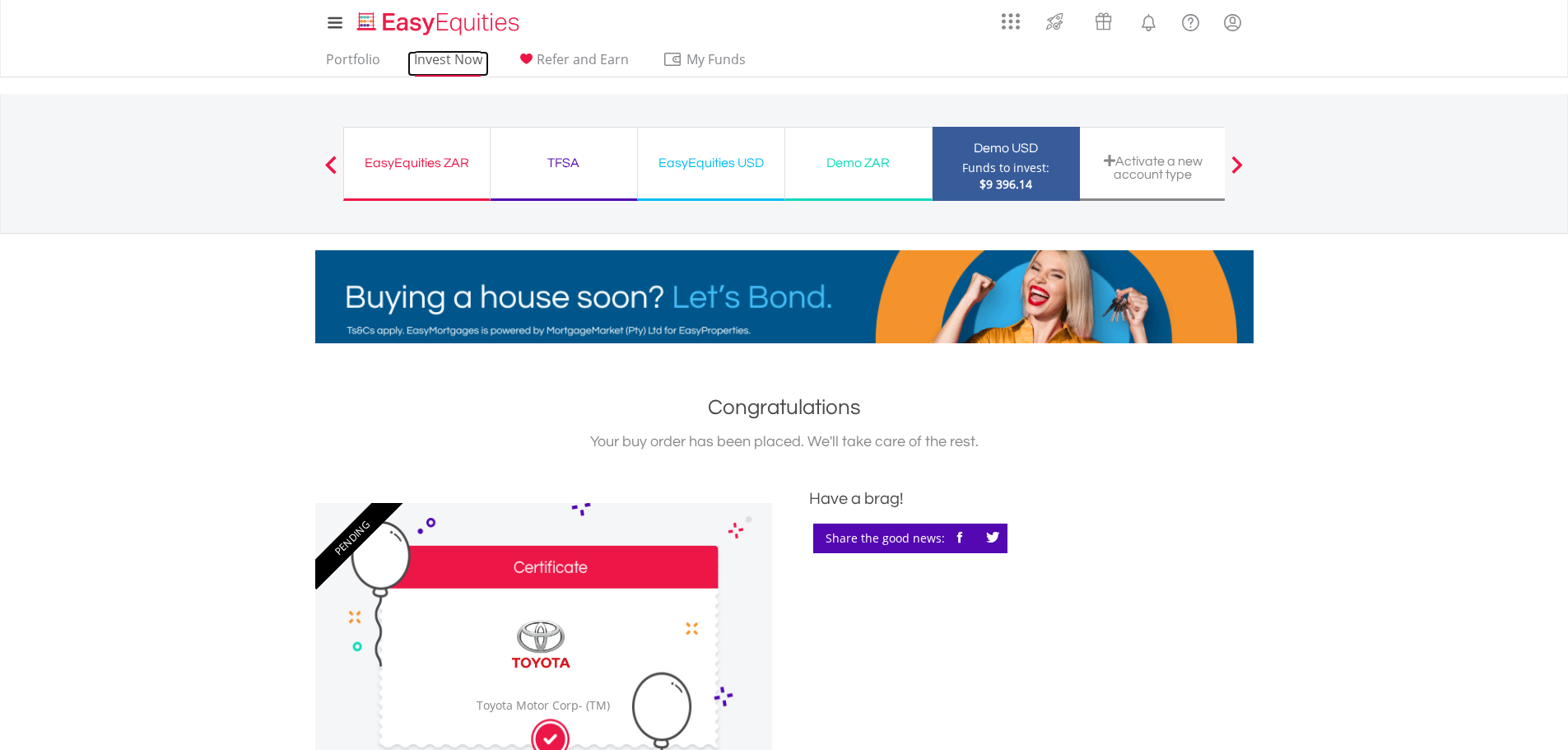
click at [429, 63] on link "Invest Now" at bounding box center [448, 63] width 81 height 26
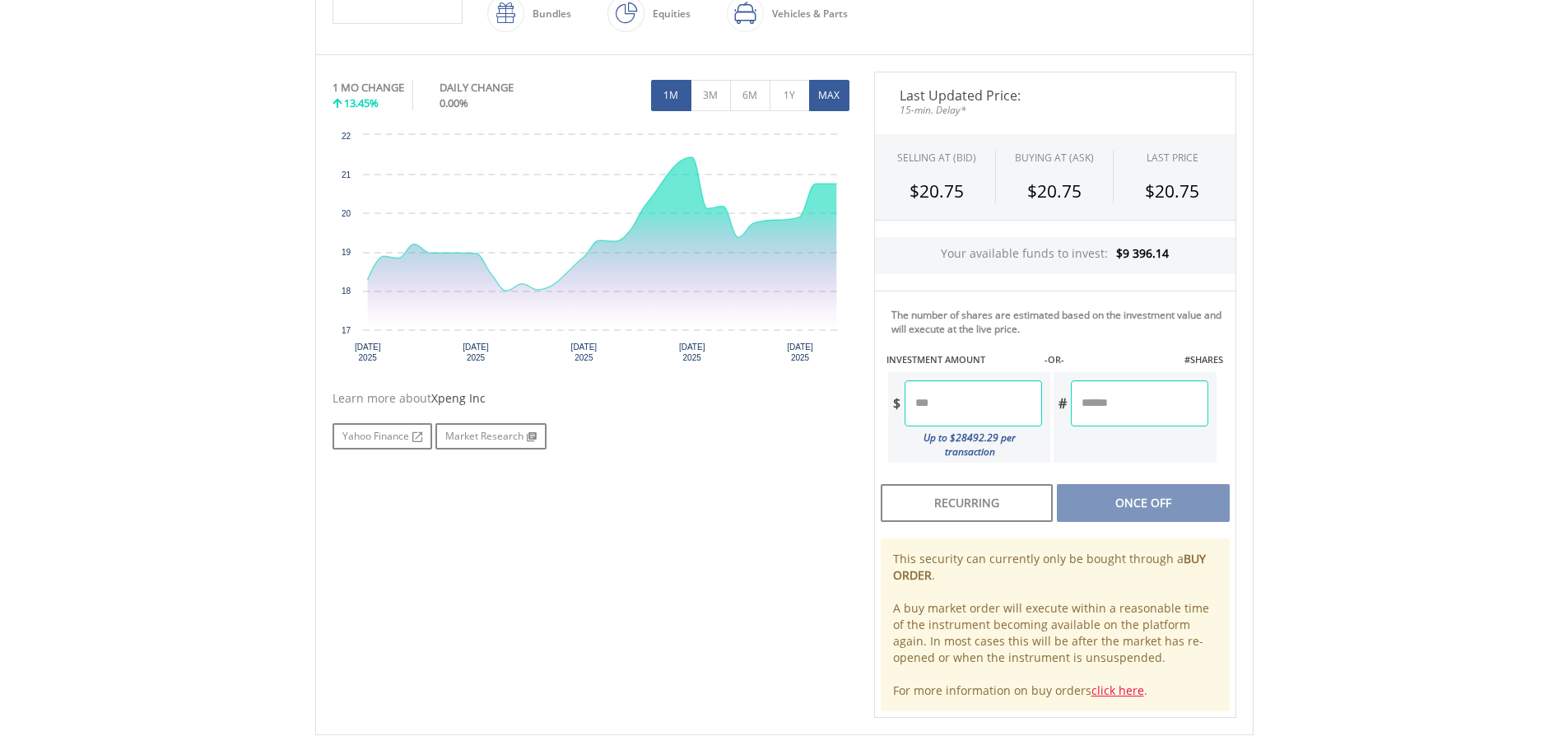
scroll to position [494, 0]
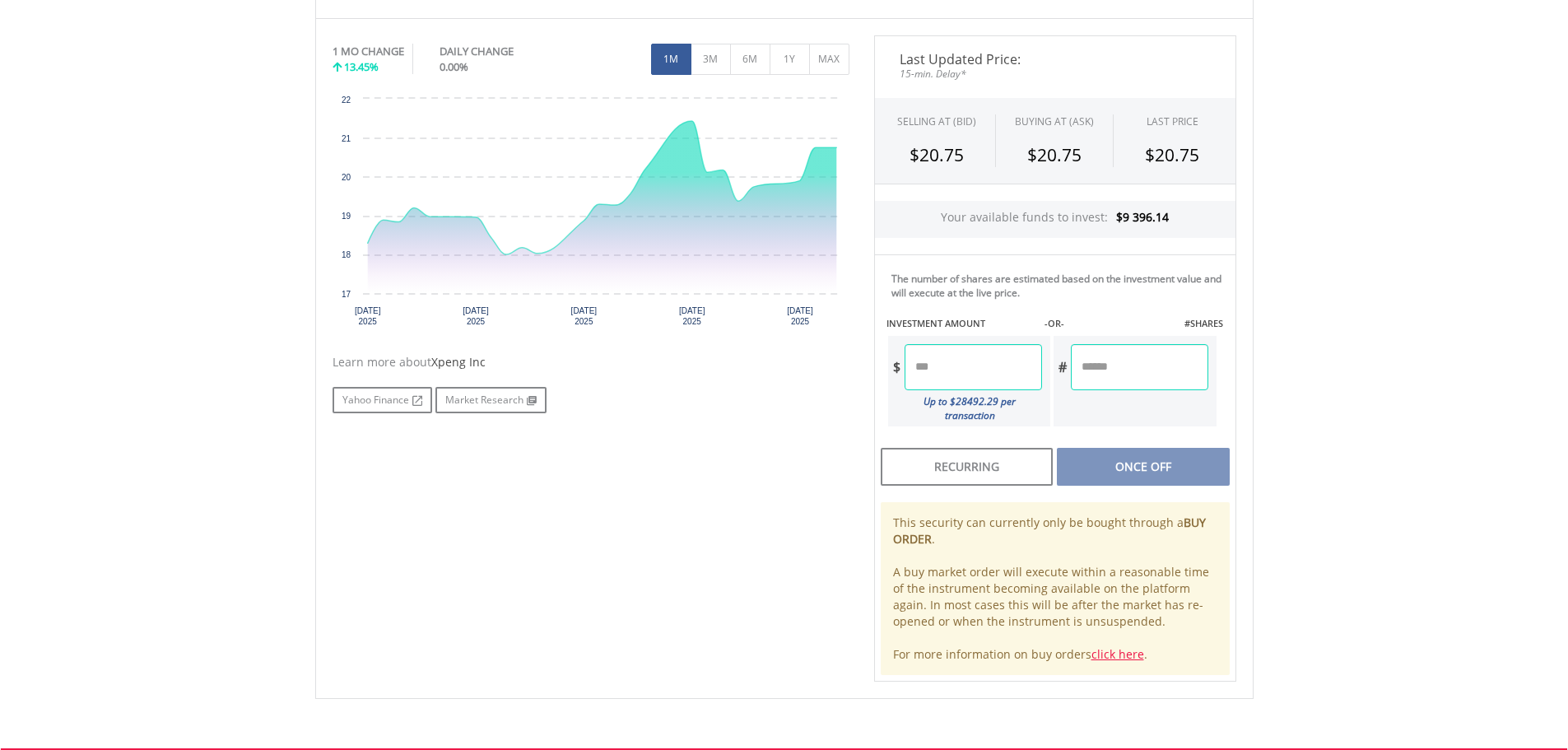
click at [974, 369] on input "number" at bounding box center [973, 367] width 137 height 46
click at [1129, 456] on div "Last Updated Price: 15-min. Delay* SELLING AT (BID) BUYING AT (ASK) LAST PRICE …" at bounding box center [1055, 358] width 387 height 647
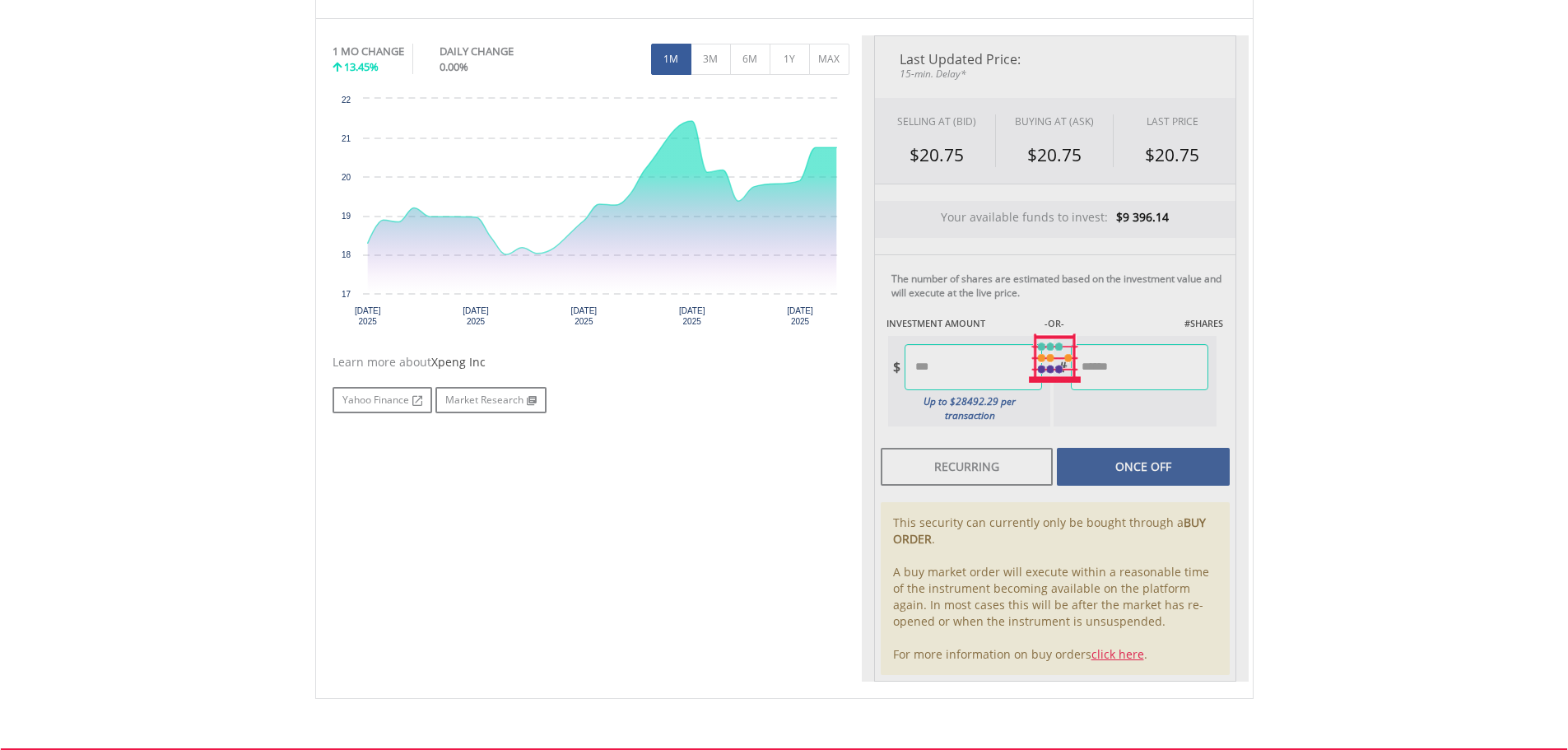
type input "******"
type input "*******"
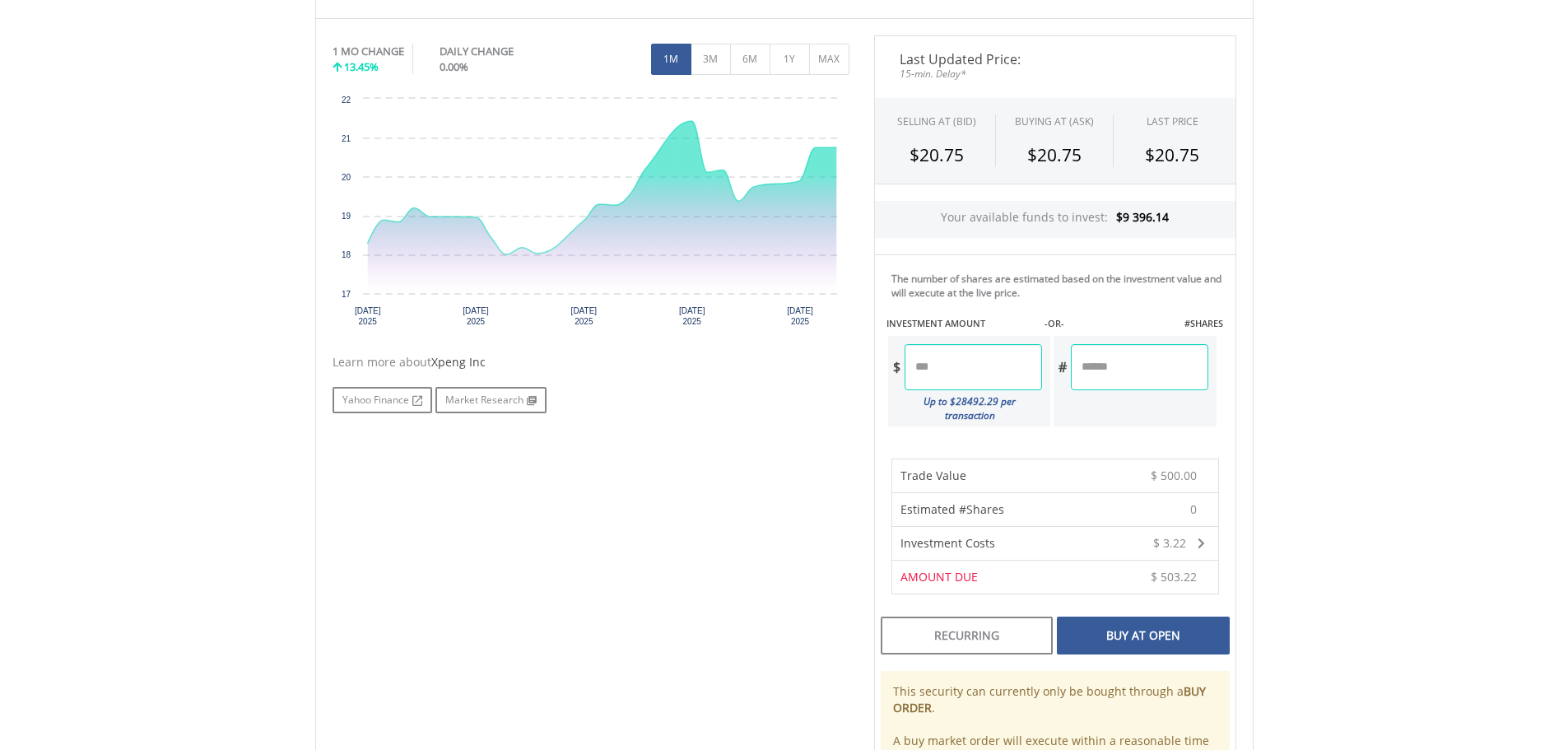
click at [1146, 620] on div "Buy At Open" at bounding box center [1143, 636] width 172 height 38
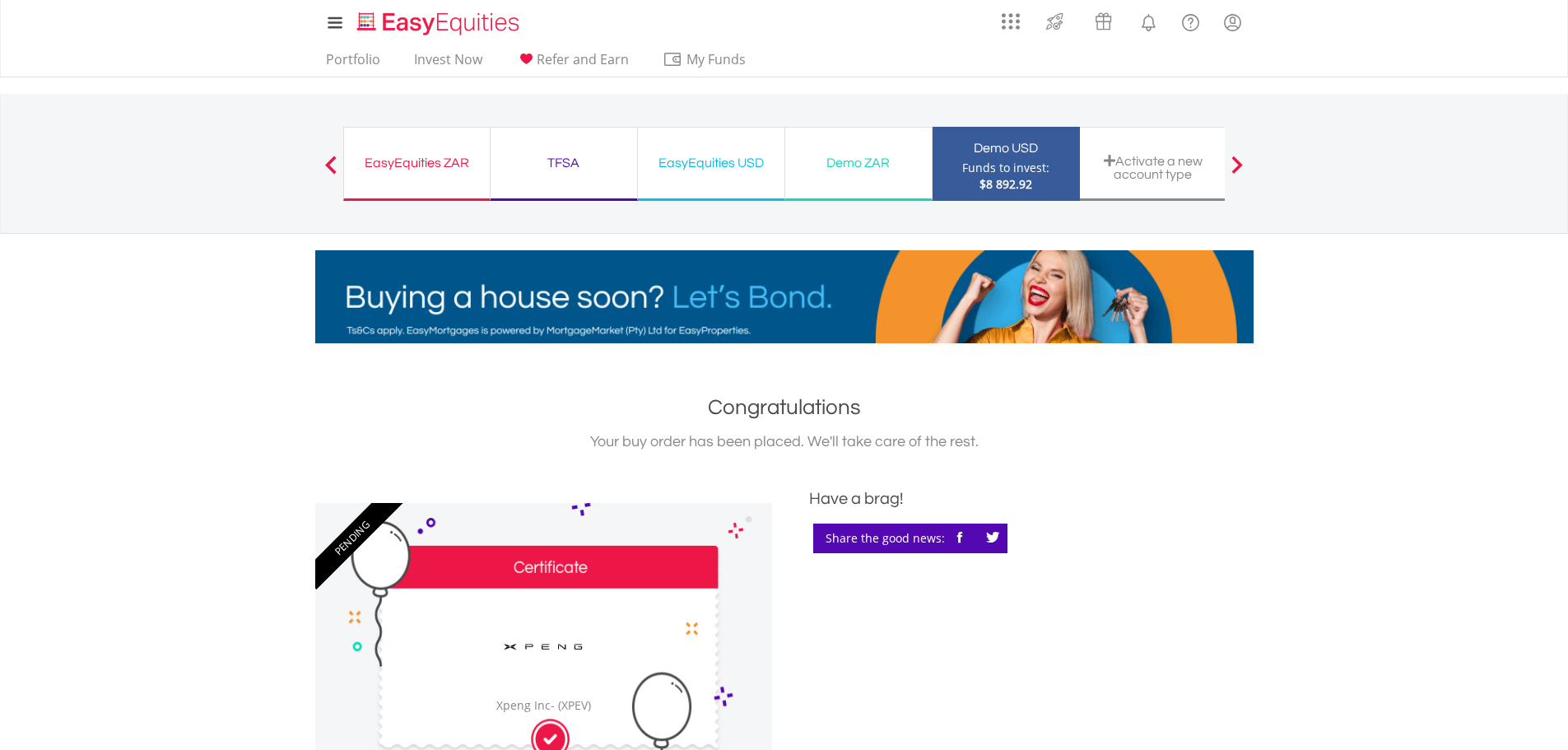
click at [873, 165] on div "Demo ZAR" at bounding box center [858, 163] width 127 height 23
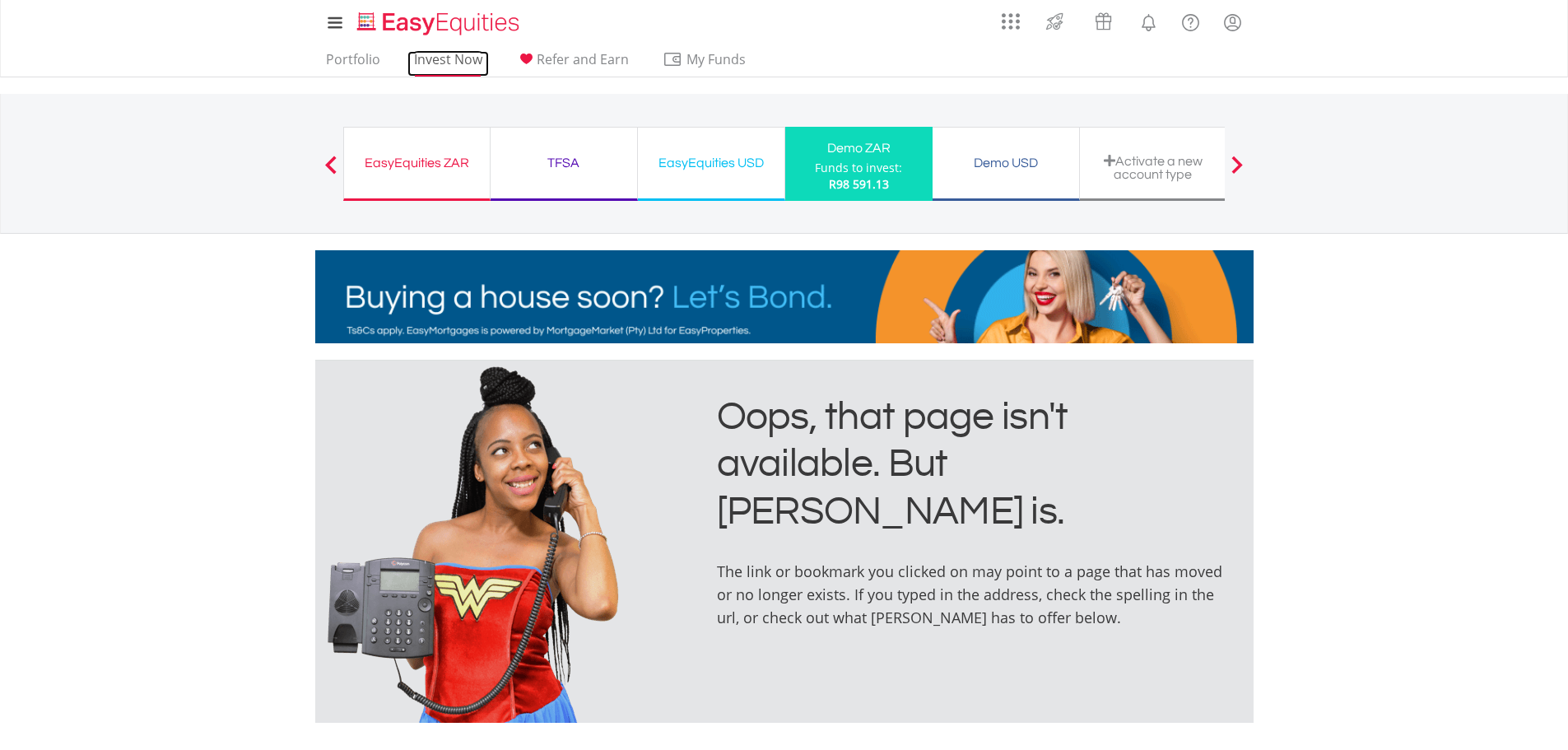
click at [452, 62] on link "Invest Now" at bounding box center [448, 63] width 81 height 26
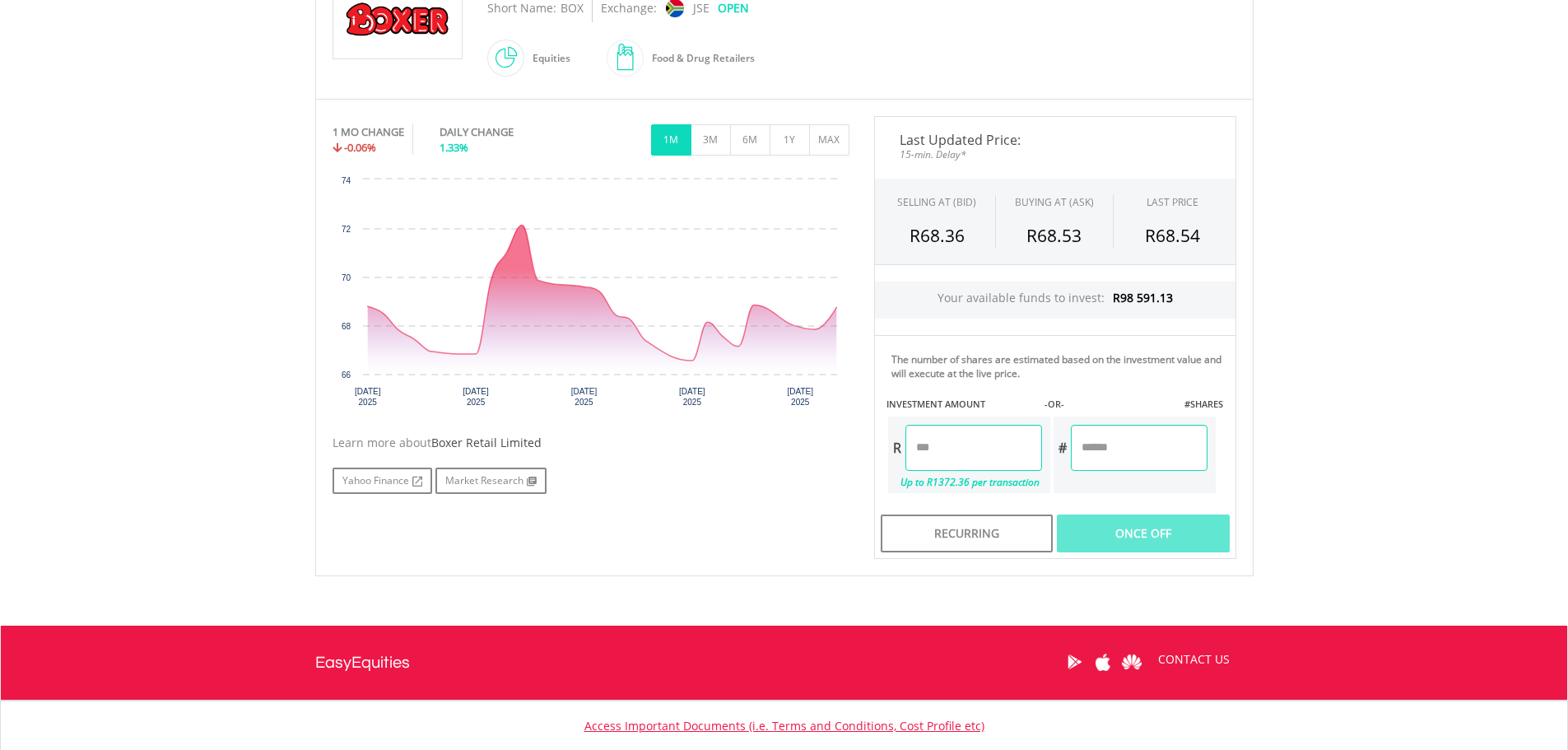
scroll to position [494, 0]
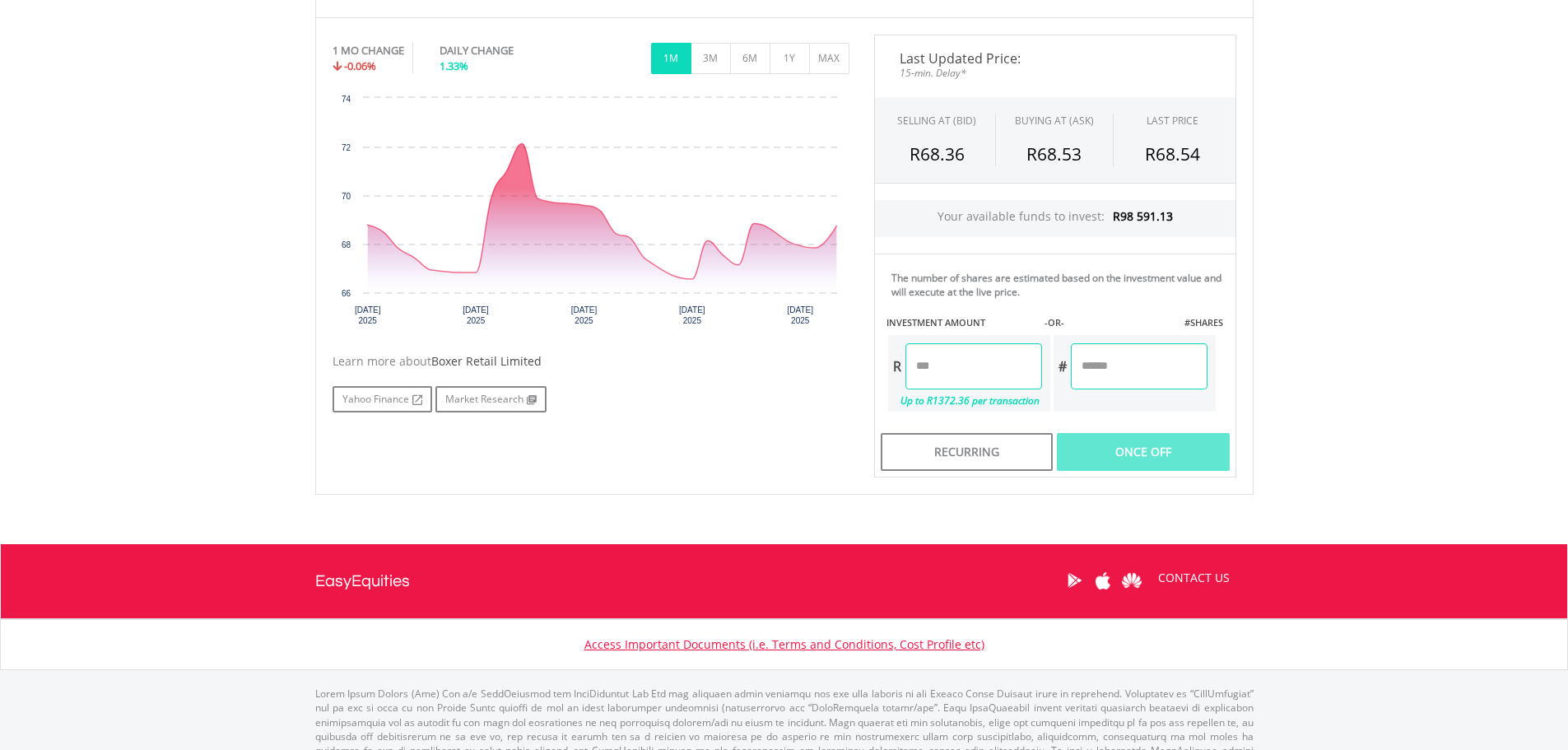
click at [979, 372] on input "number" at bounding box center [974, 366] width 137 height 46
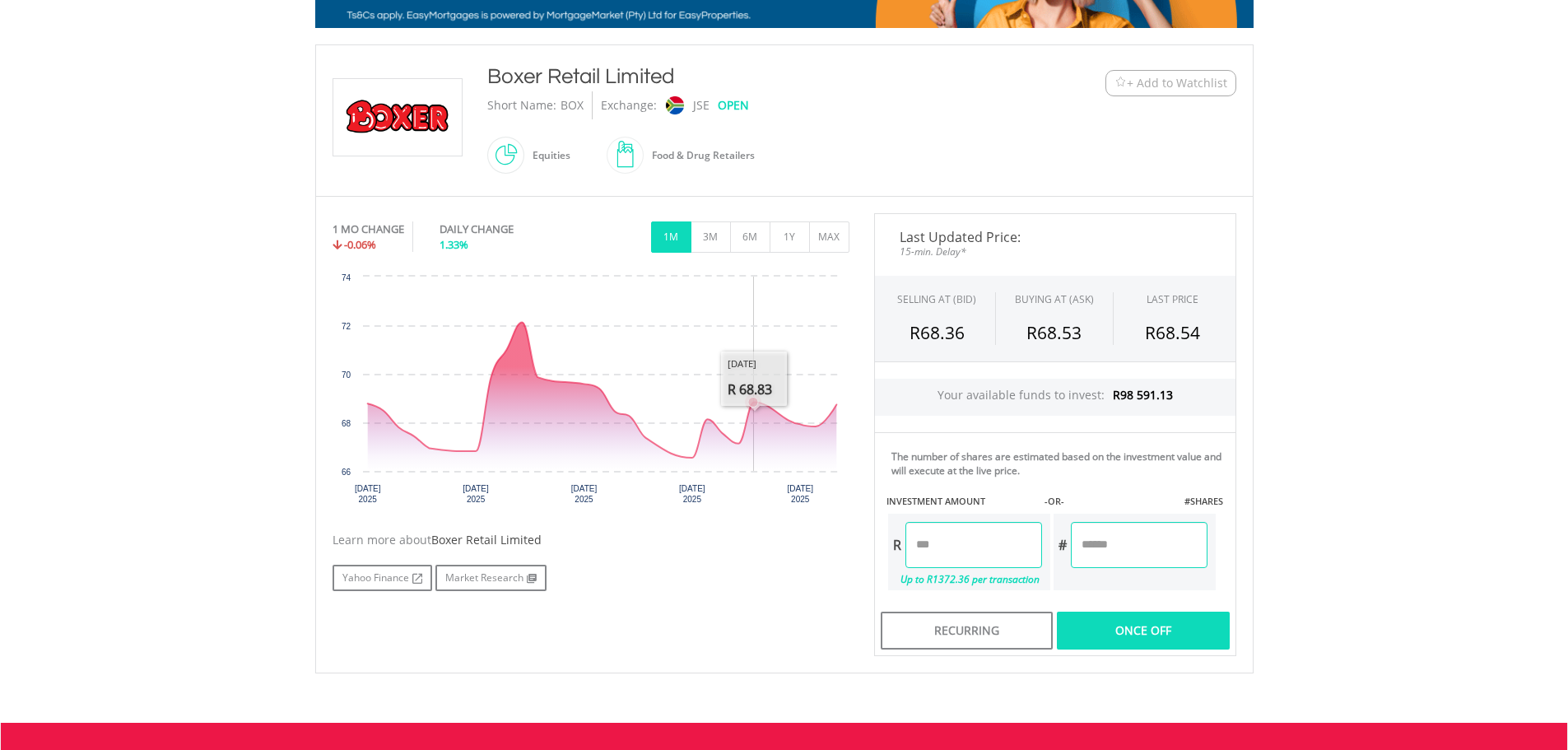
scroll to position [329, 0]
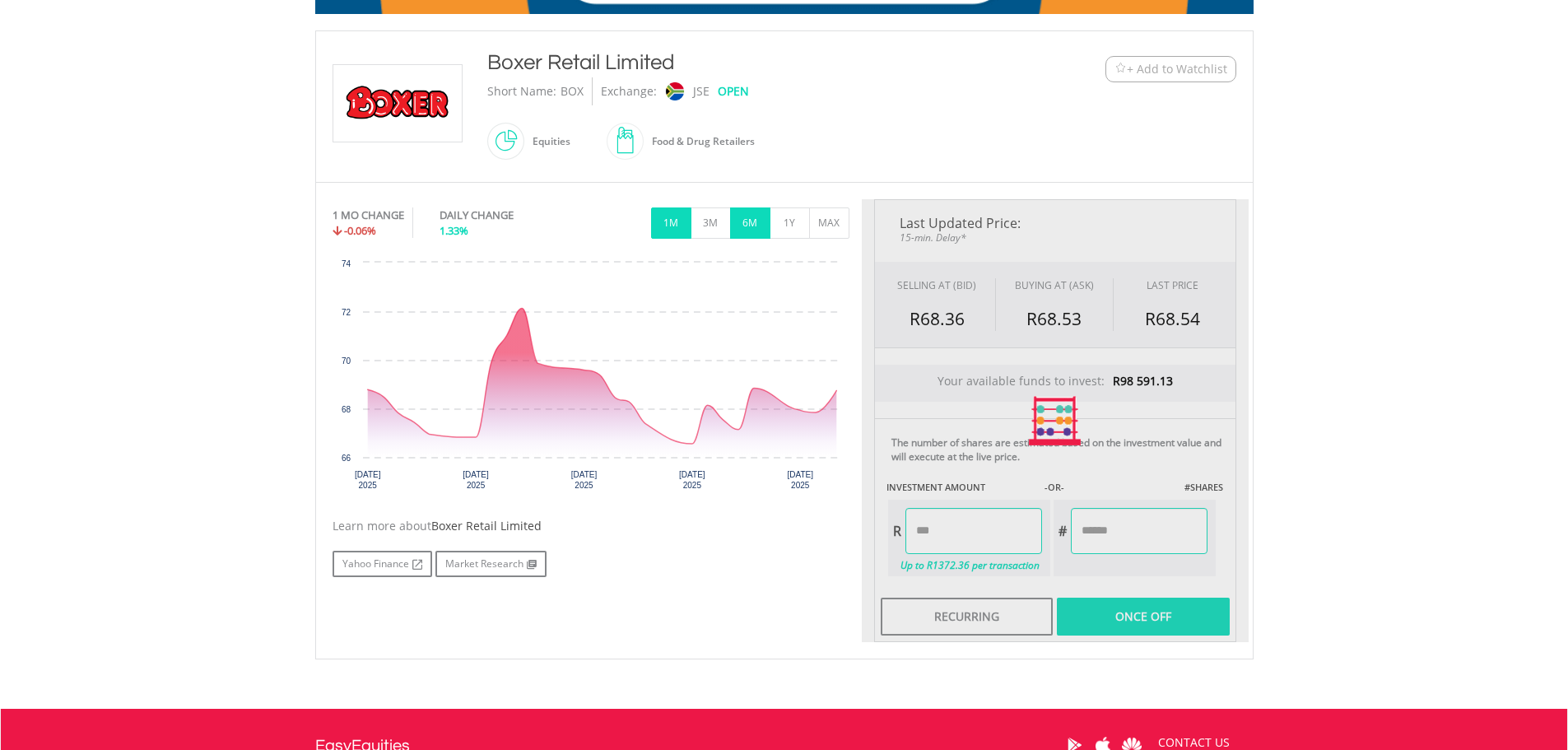
click at [740, 226] on button "6M" at bounding box center [750, 222] width 41 height 31
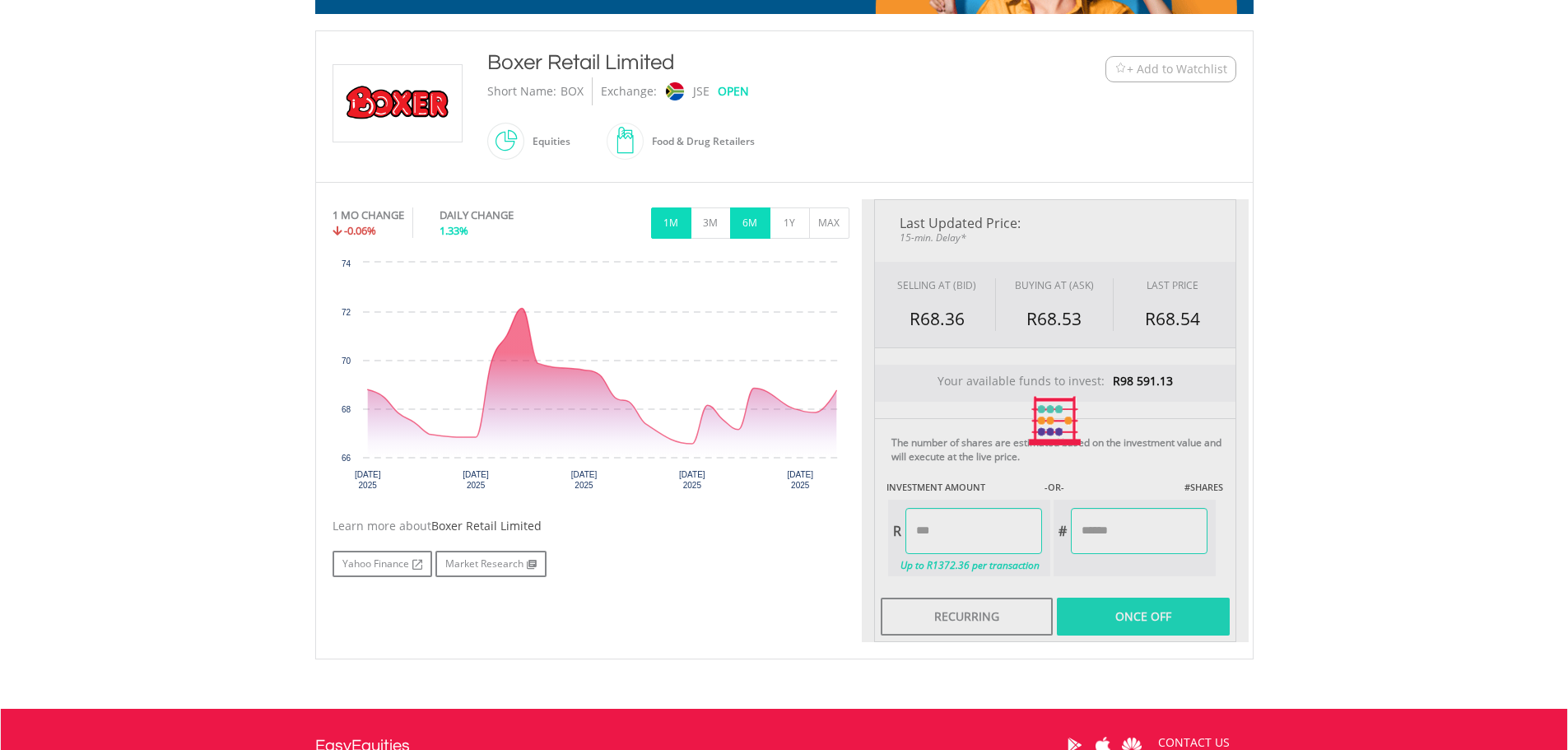
type input "******"
type input "*****"
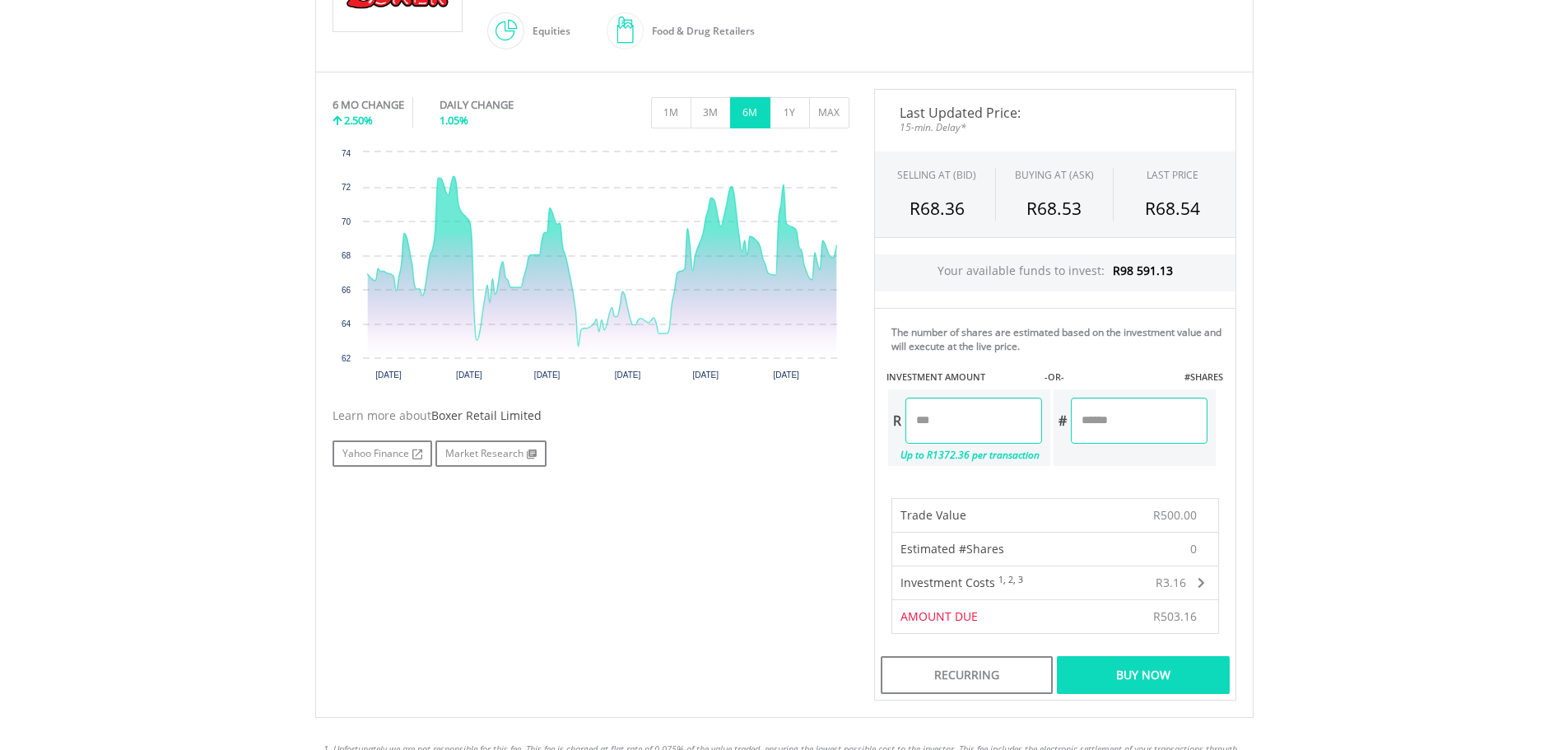
scroll to position [494, 0]
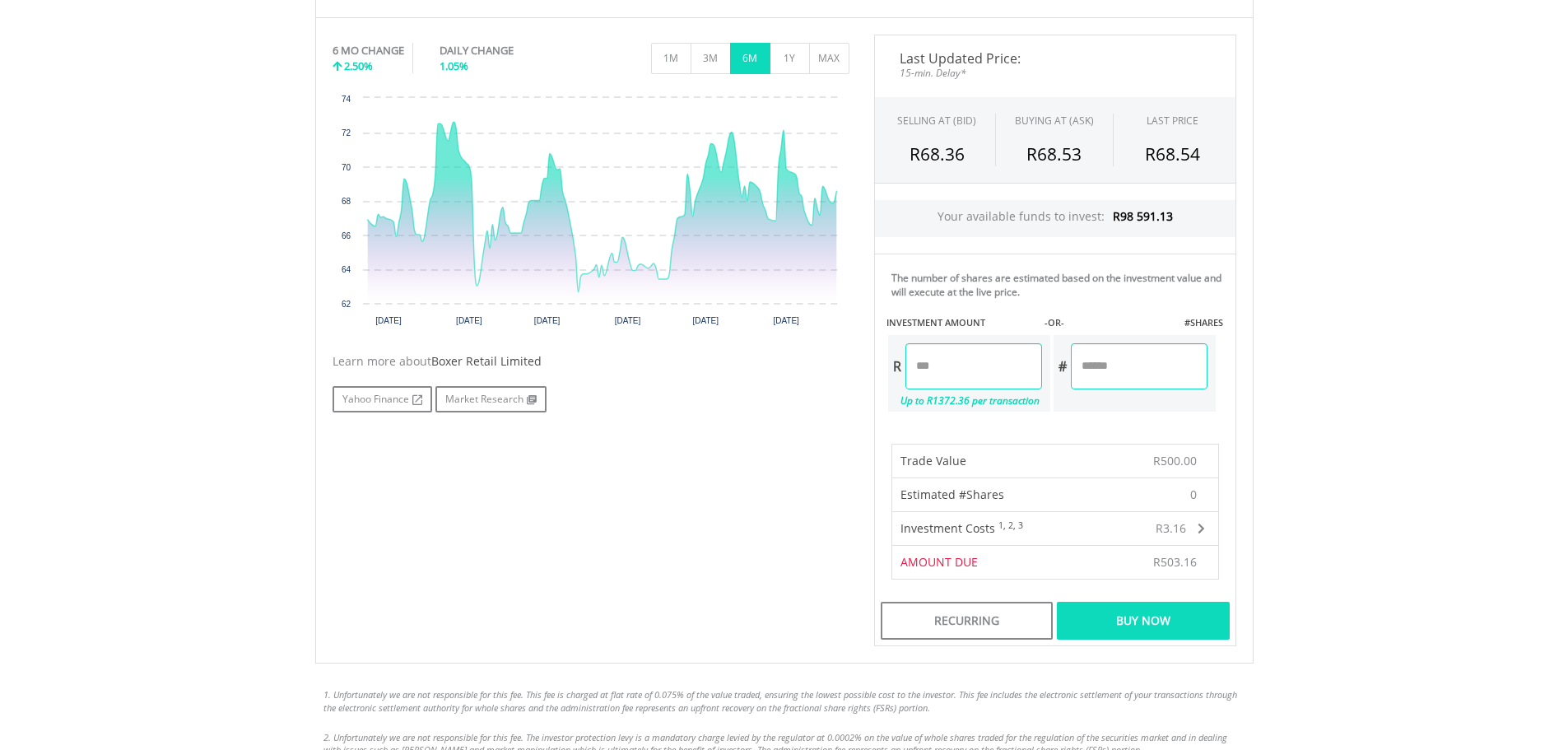
click at [1133, 619] on div "Buy Now" at bounding box center [1143, 621] width 172 height 38
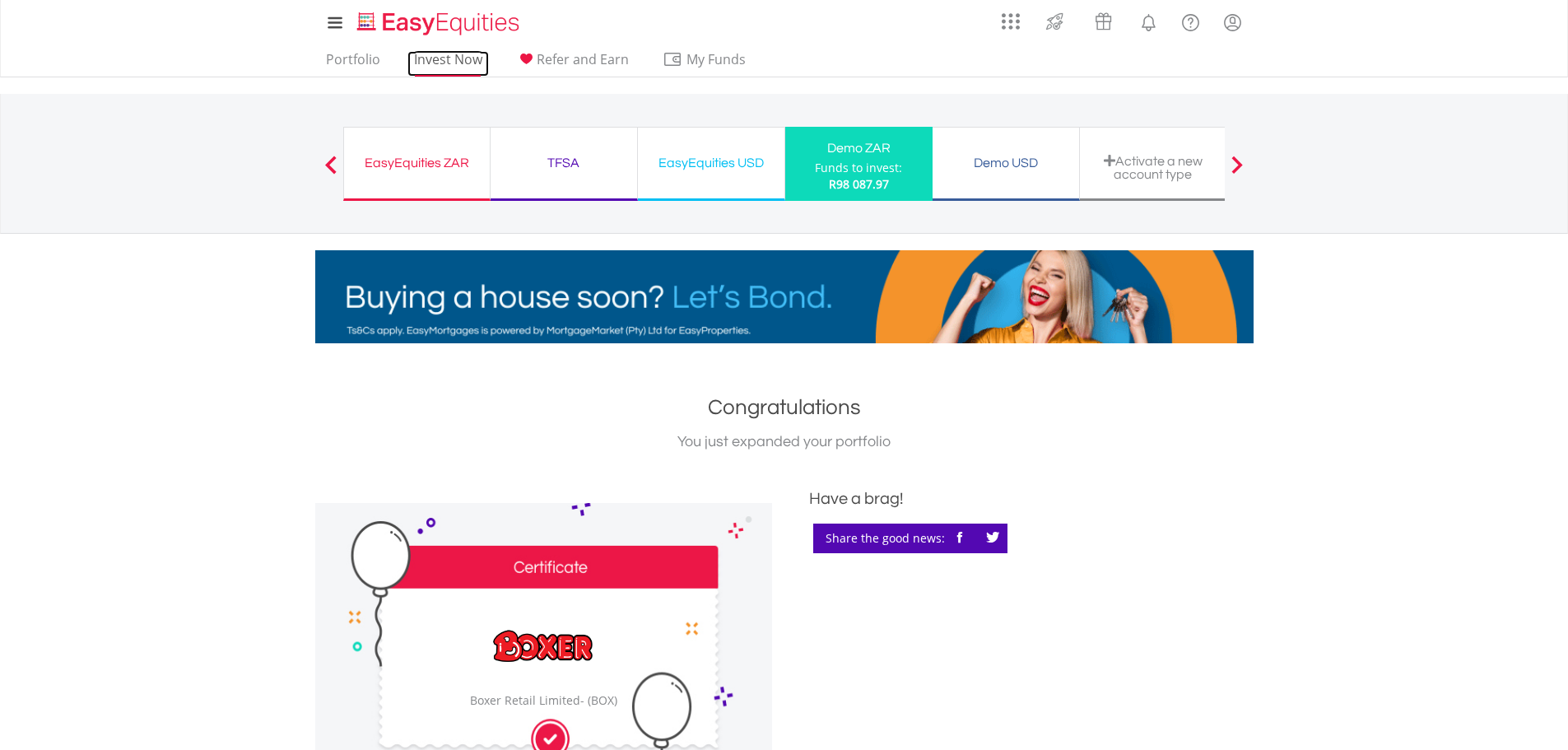
click at [439, 61] on link "Invest Now" at bounding box center [448, 63] width 81 height 26
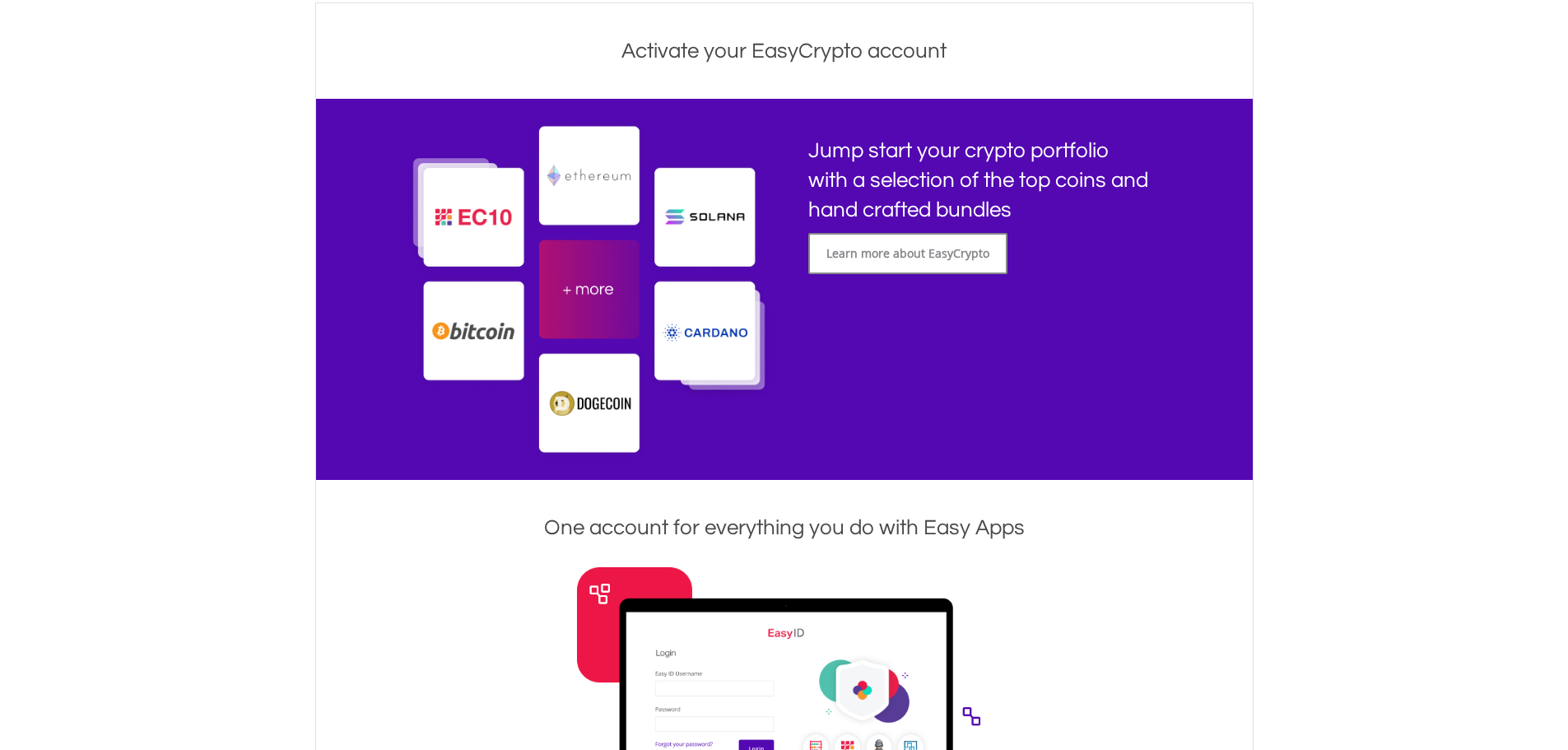
scroll to position [247, 0]
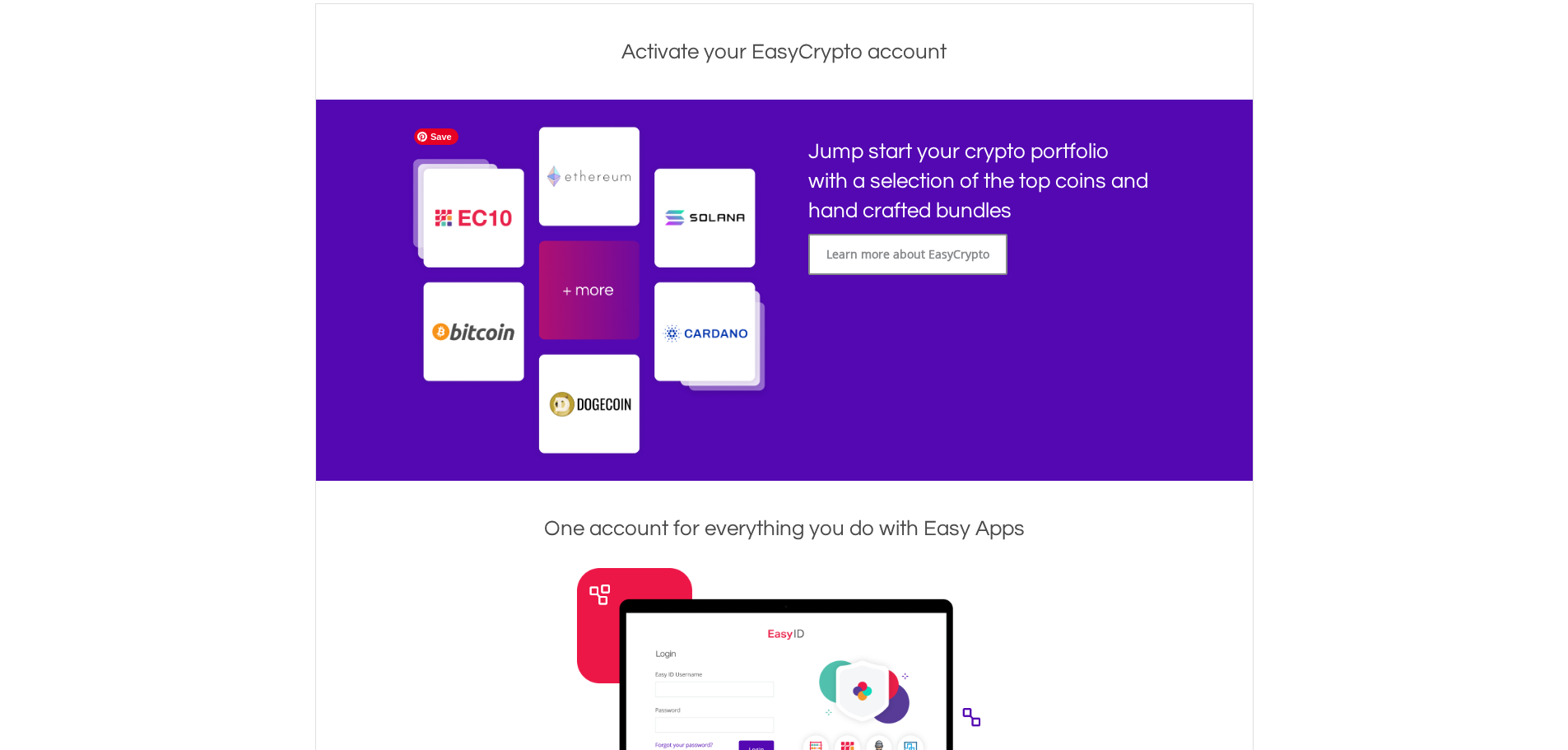
click at [613, 178] on img at bounding box center [588, 290] width 366 height 340
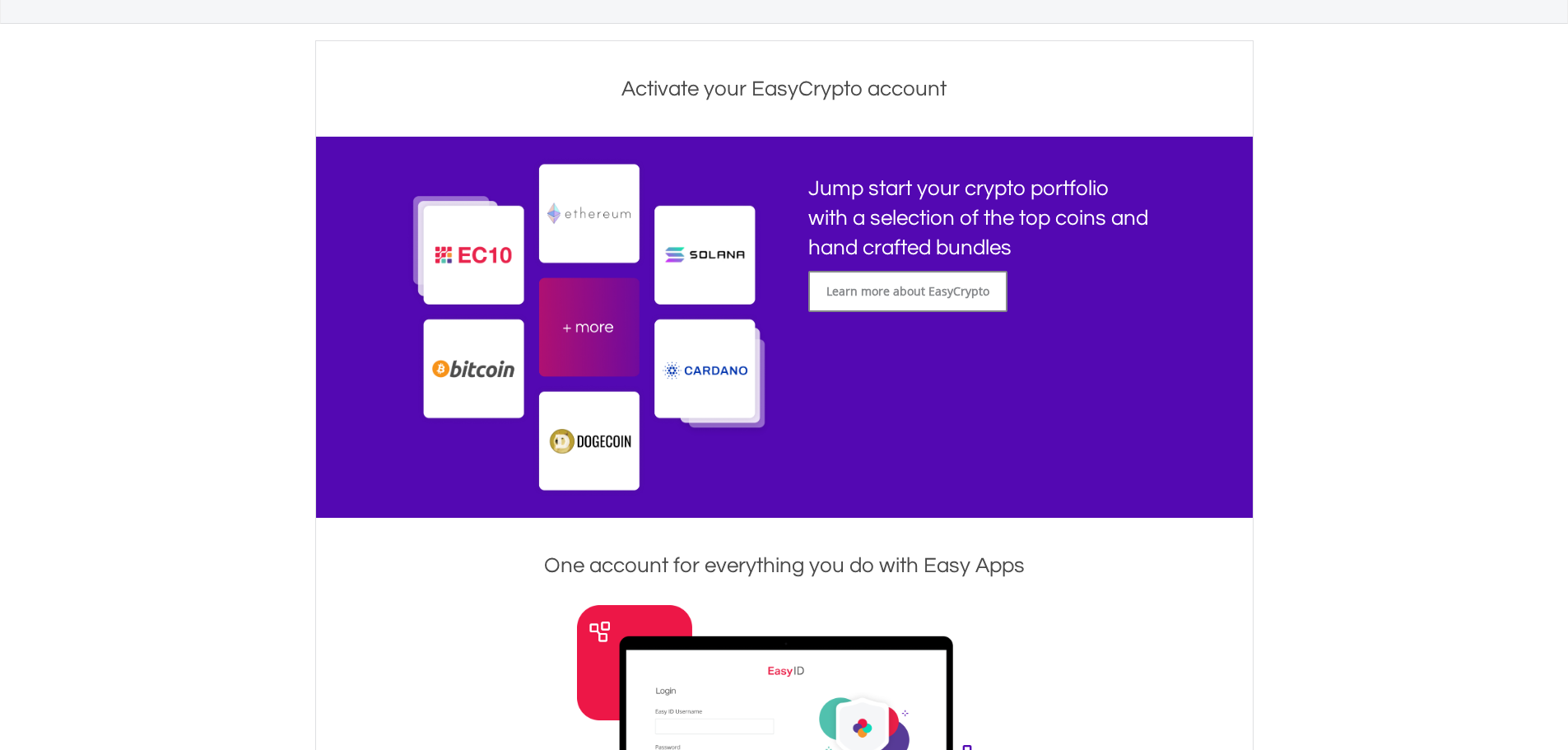
scroll to position [0, 0]
